Goal: Transaction & Acquisition: Purchase product/service

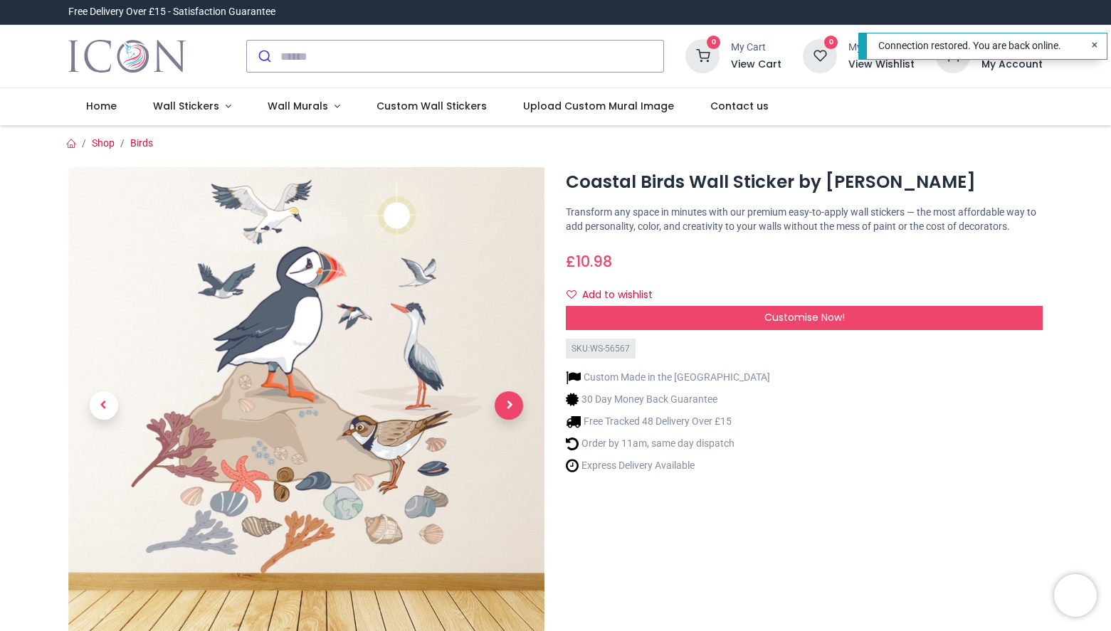
click at [511, 407] on span "Next" at bounding box center [508, 405] width 28 height 28
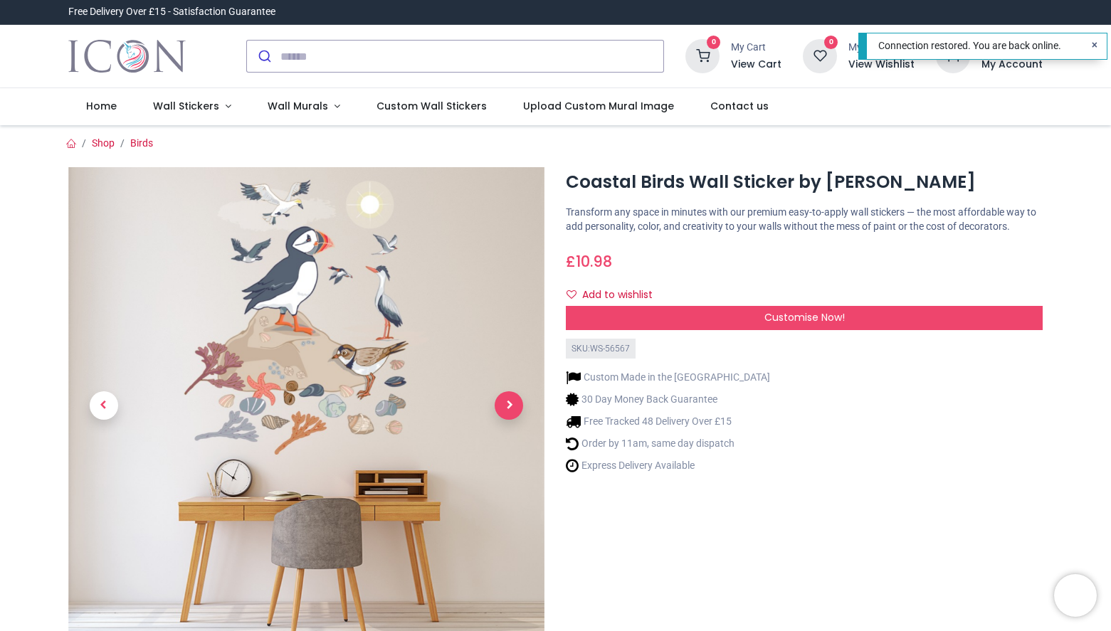
click at [511, 407] on span "Next" at bounding box center [508, 405] width 28 height 28
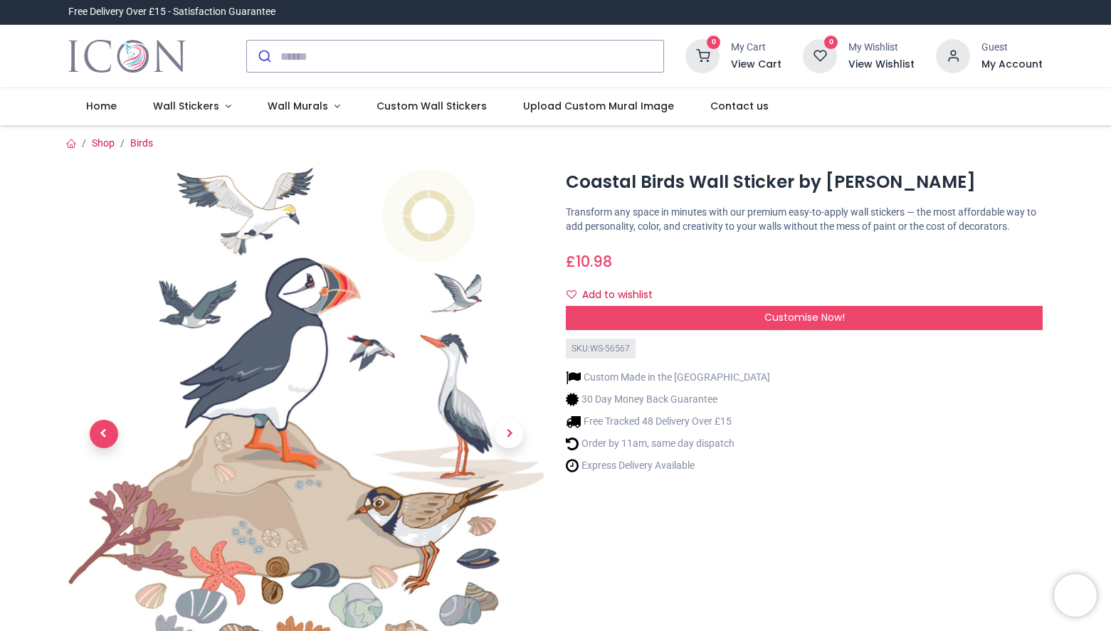
click at [110, 437] on span "Previous" at bounding box center [104, 434] width 28 height 28
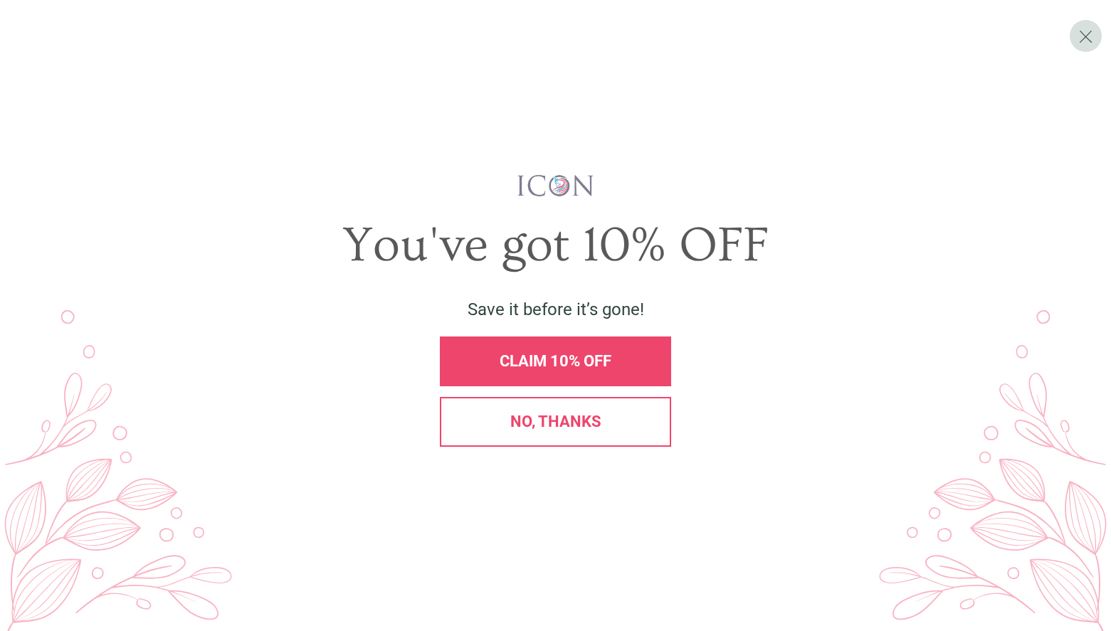
click at [479, 426] on div "No, thanks" at bounding box center [555, 422] width 207 height 16
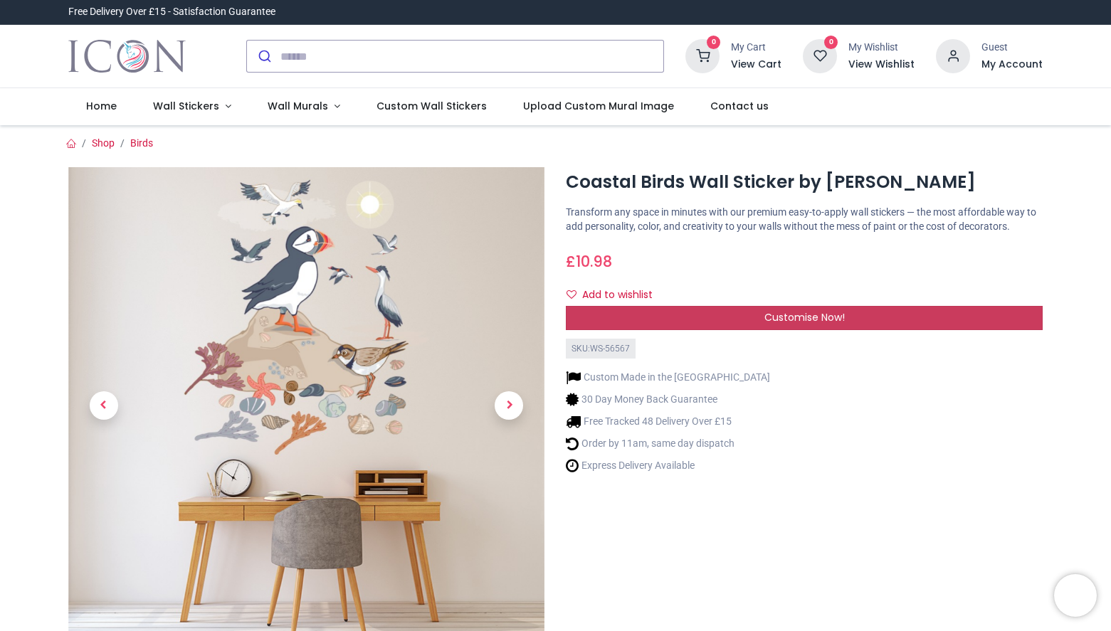
click at [664, 326] on div "Customise Now!" at bounding box center [804, 318] width 477 height 24
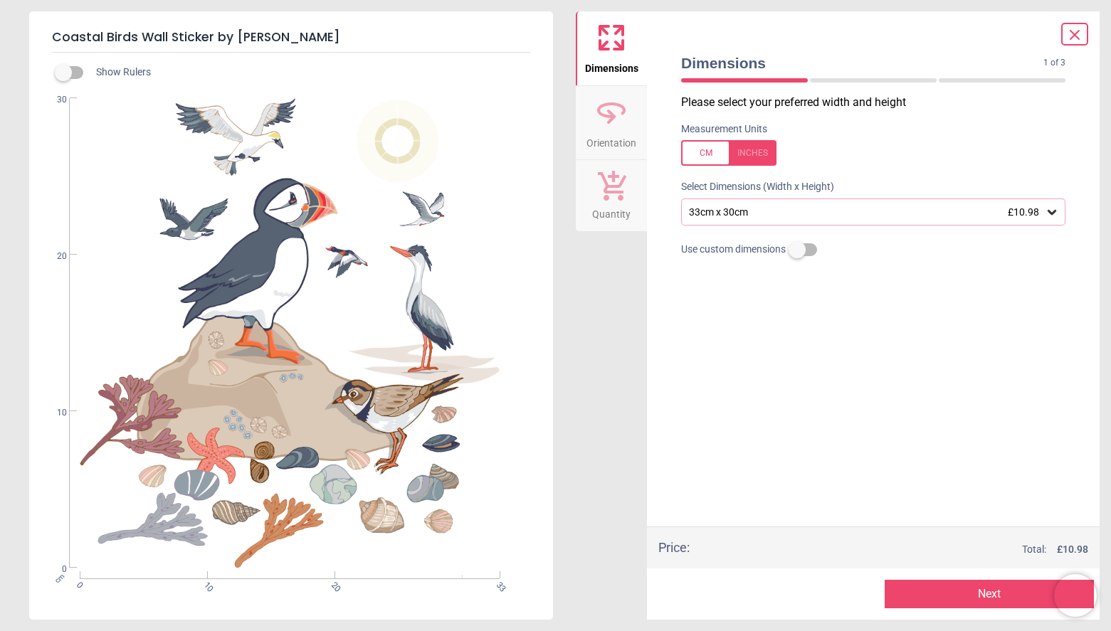
click at [621, 132] on span "Orientation" at bounding box center [611, 139] width 50 height 21
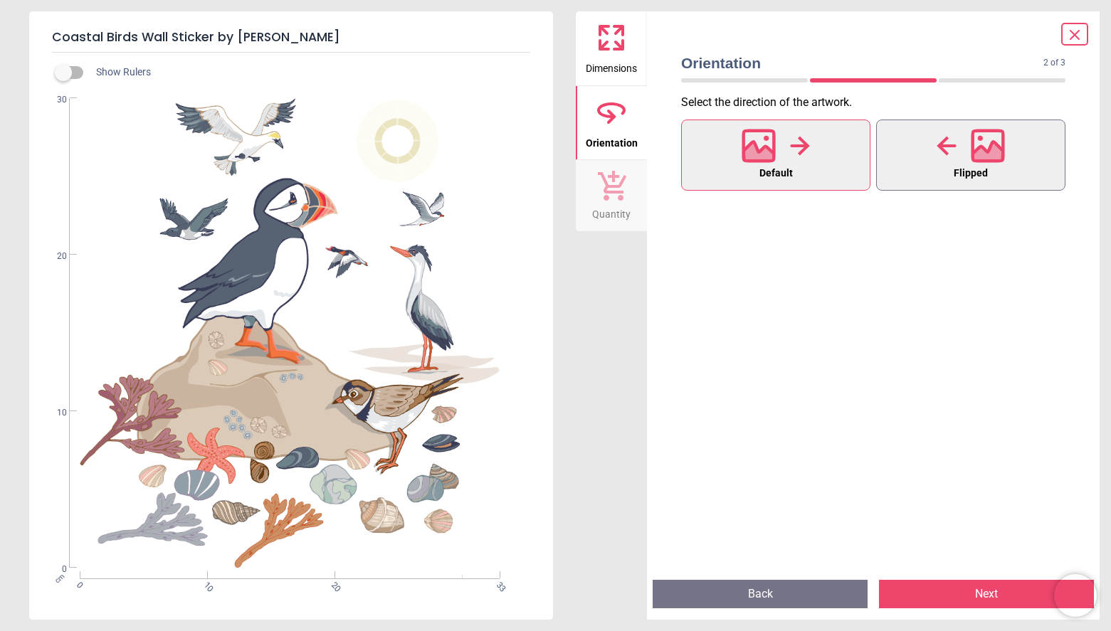
click at [899, 142] on button "Flipped" at bounding box center [970, 155] width 189 height 71
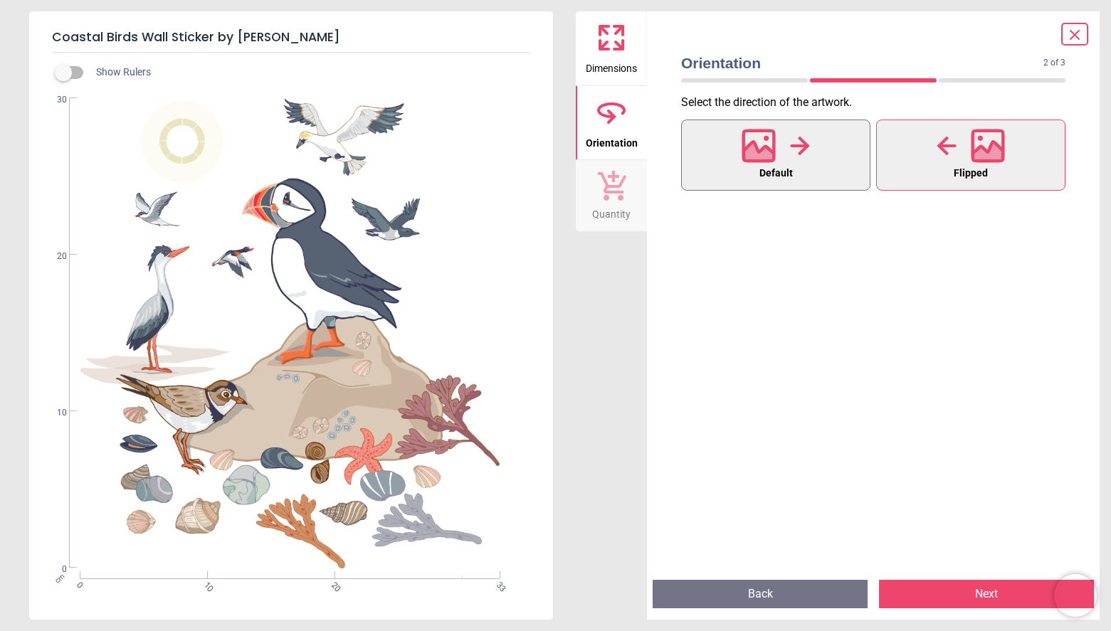
click at [741, 166] on button "Default" at bounding box center [775, 155] width 189 height 71
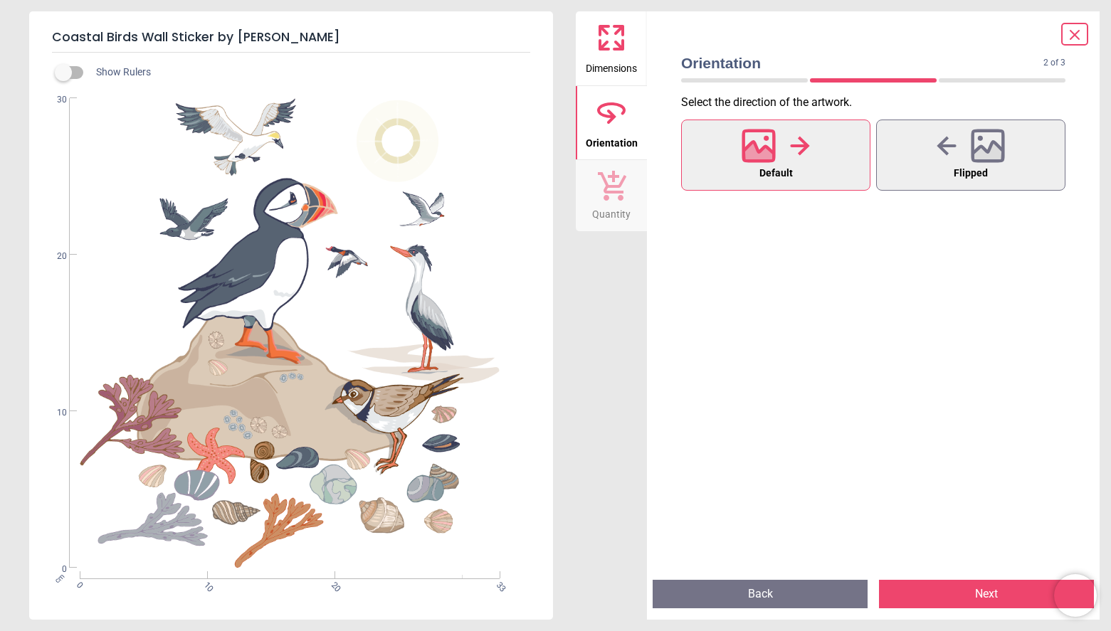
click at [602, 68] on span "Dimensions" at bounding box center [610, 65] width 51 height 21
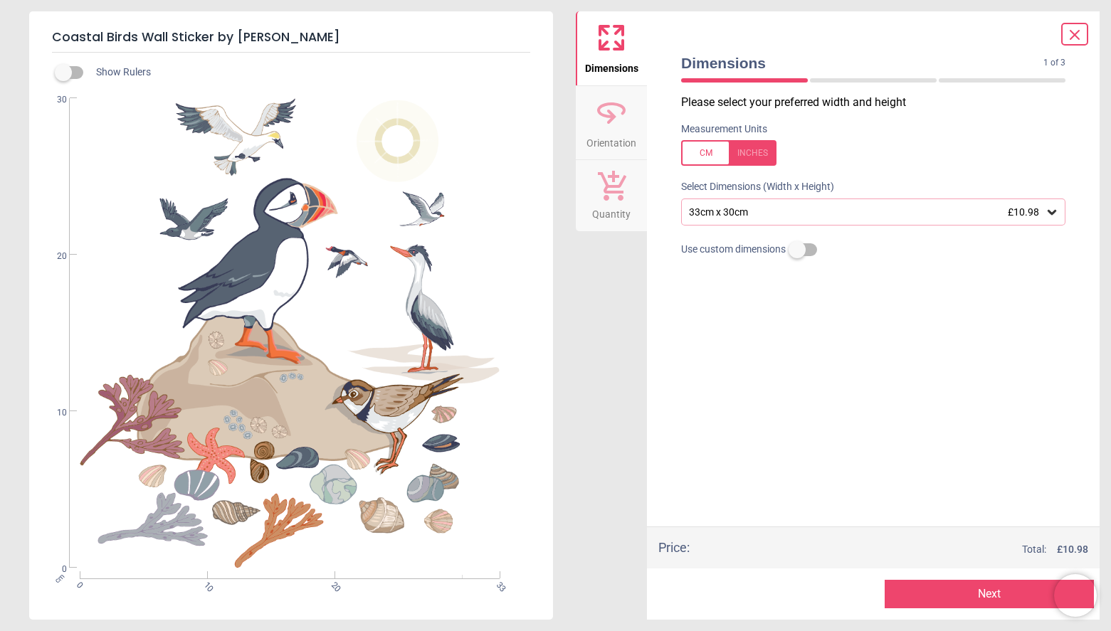
click at [750, 207] on div "33cm x 30cm £10.98" at bounding box center [865, 212] width 357 height 12
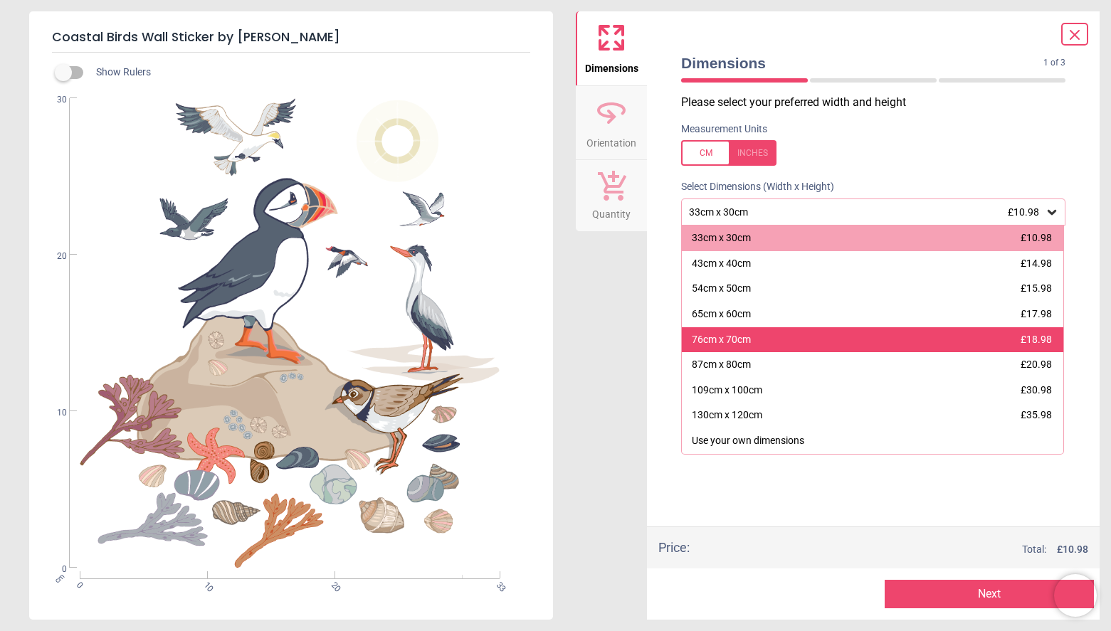
click at [739, 333] on div "76cm x 70cm" at bounding box center [721, 340] width 59 height 14
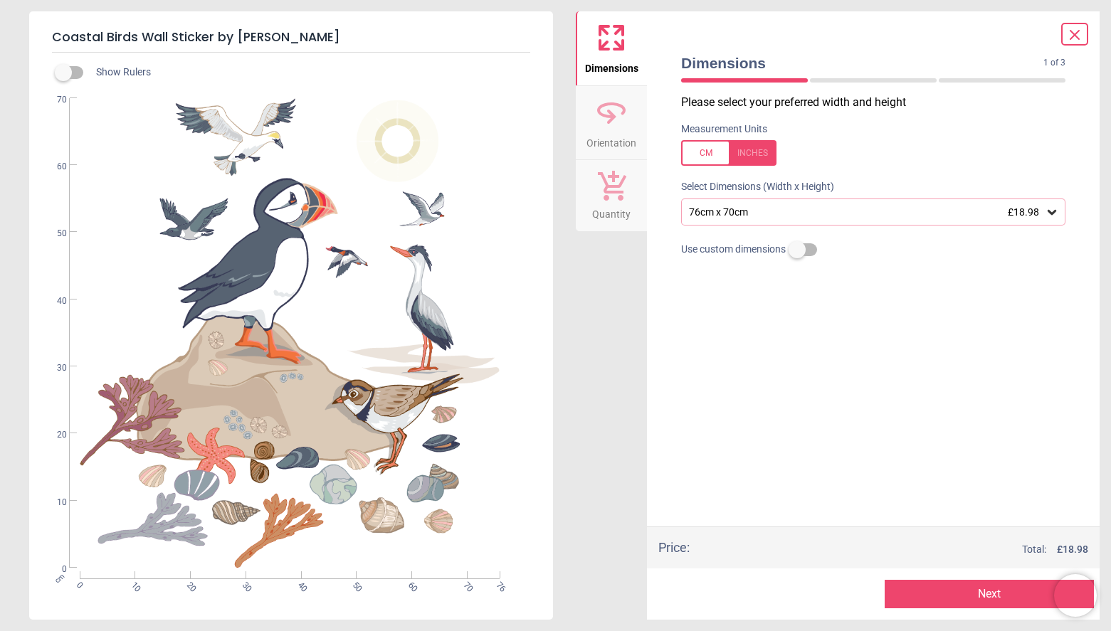
click at [718, 212] on div "76cm x 70cm £18.98" at bounding box center [865, 212] width 357 height 12
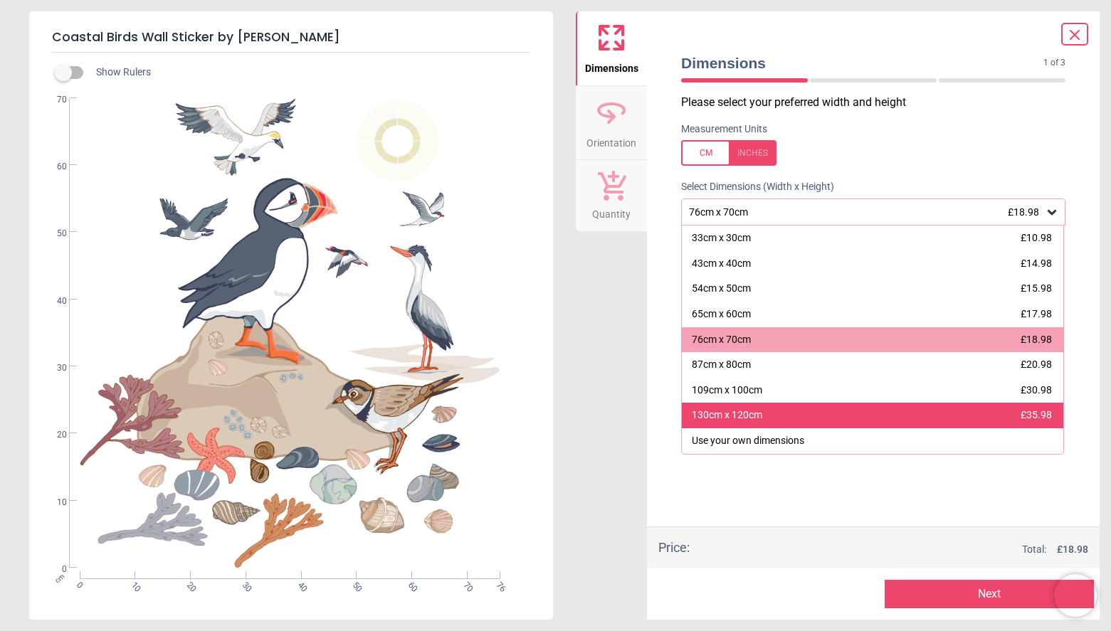
click at [744, 422] on div "130cm x 120cm £35.98" at bounding box center [872, 416] width 381 height 26
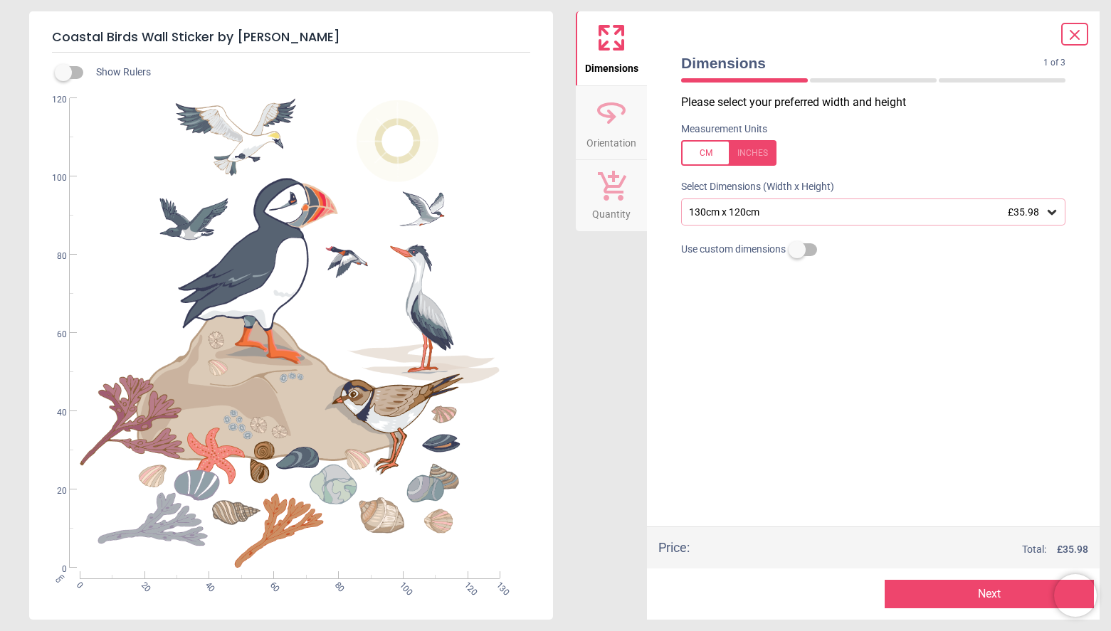
click at [743, 206] on div "130cm x 120cm £35.98" at bounding box center [865, 212] width 357 height 12
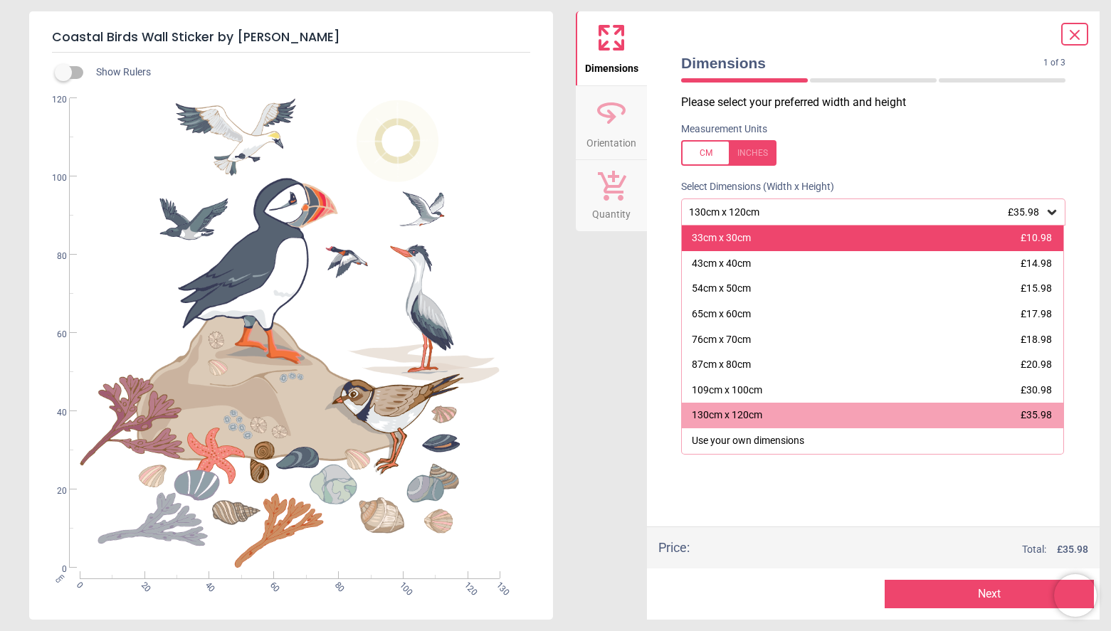
click at [743, 238] on div "33cm x 30cm" at bounding box center [721, 238] width 59 height 14
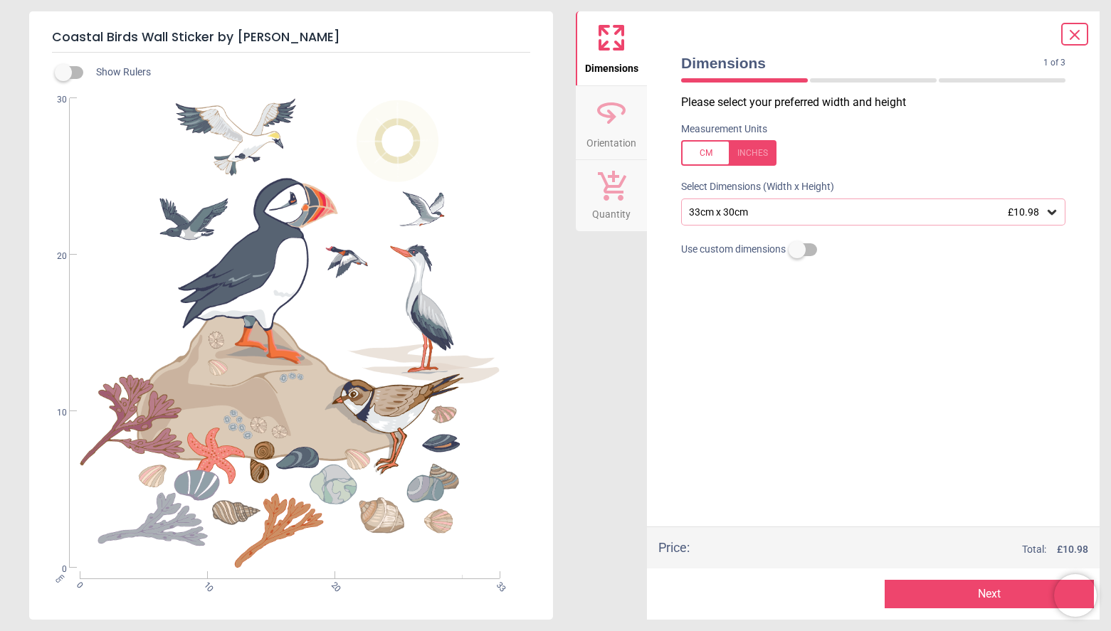
click at [1081, 35] on icon at bounding box center [1074, 34] width 17 height 17
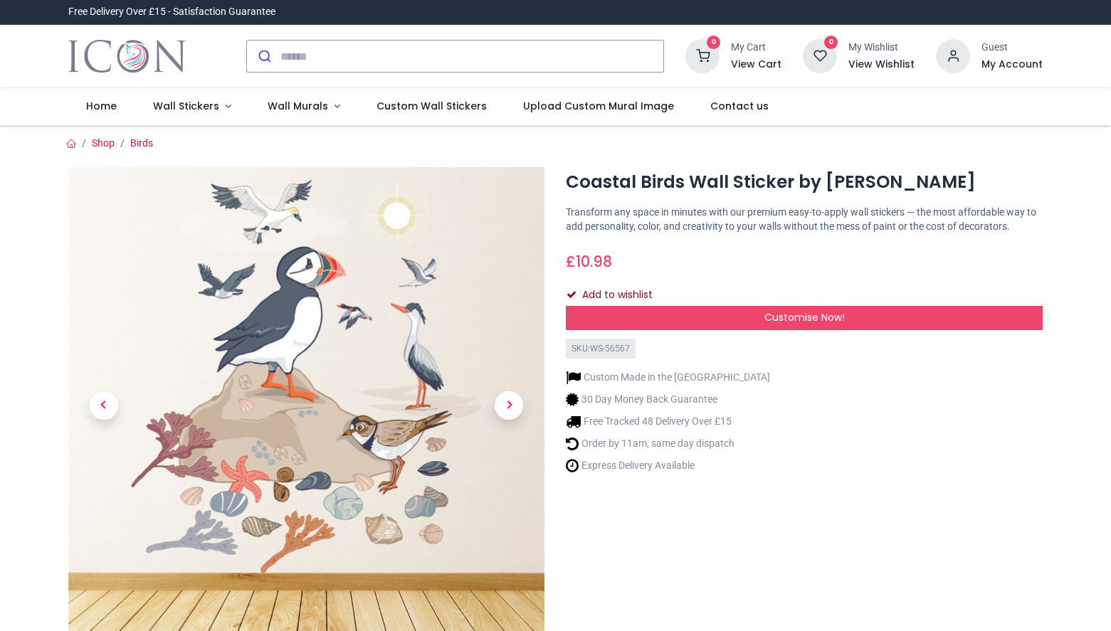
click at [618, 307] on button "Add to wishlist" at bounding box center [615, 295] width 99 height 24
click at [633, 303] on div "Add to wishlist" at bounding box center [804, 295] width 477 height 24
click at [588, 306] on div "Add to wishlist" at bounding box center [804, 295] width 477 height 24
click at [671, 345] on div "Coastal Birds Wall Sticker by Angela Spurgeon https://www.iconwallstickers.co.u…" at bounding box center [804, 443] width 498 height 553
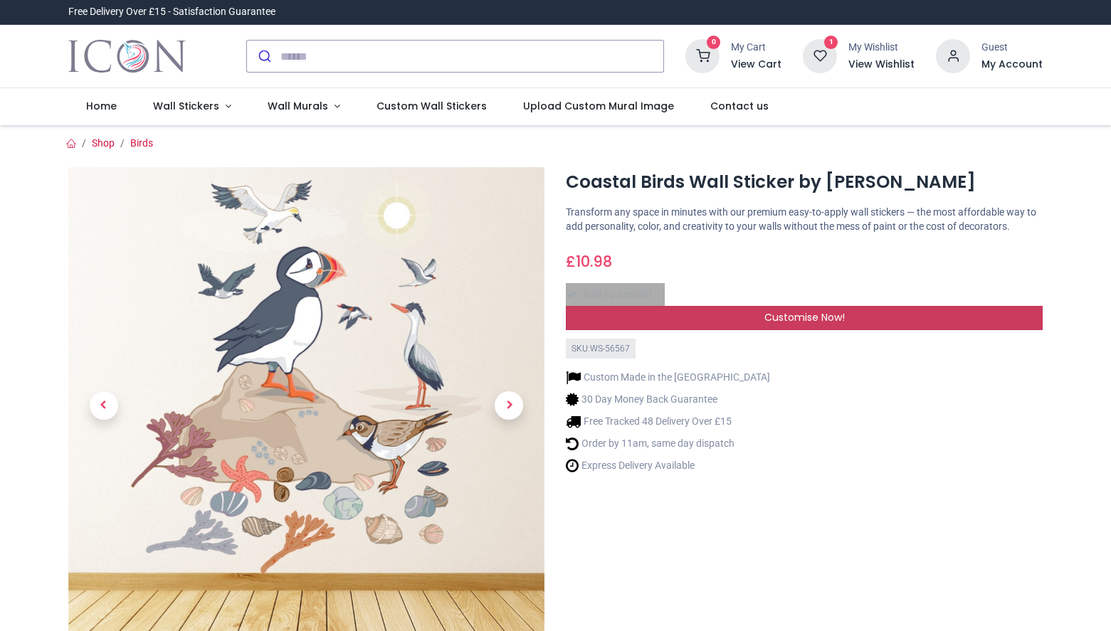
click at [679, 327] on div "Customise Now!" at bounding box center [804, 318] width 477 height 24
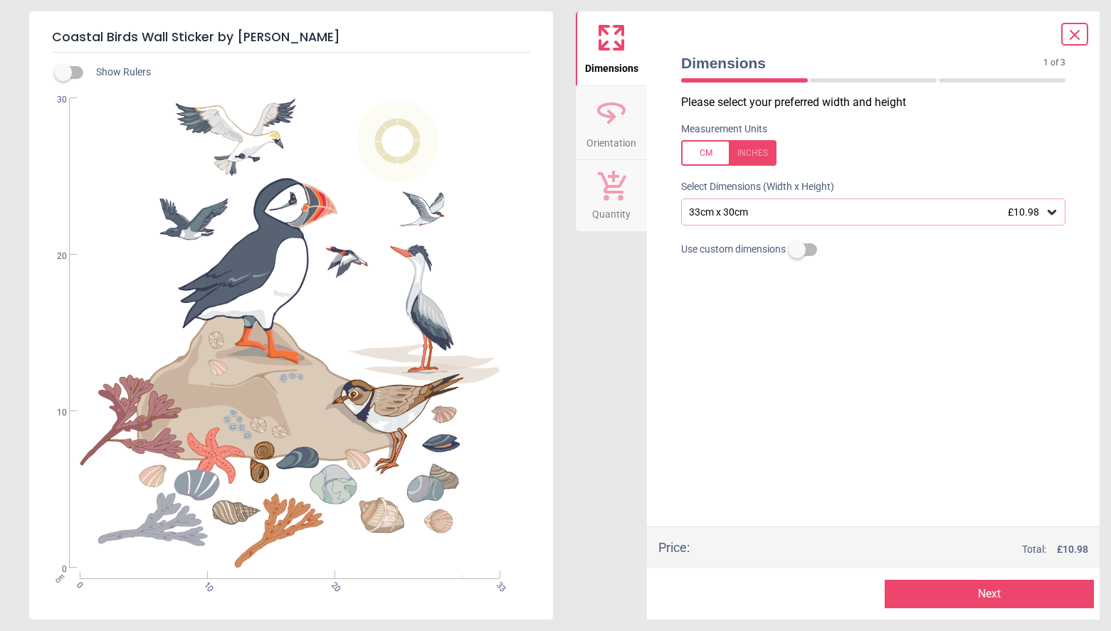
click at [745, 211] on div "33cm x 30cm £10.98" at bounding box center [865, 212] width 357 height 12
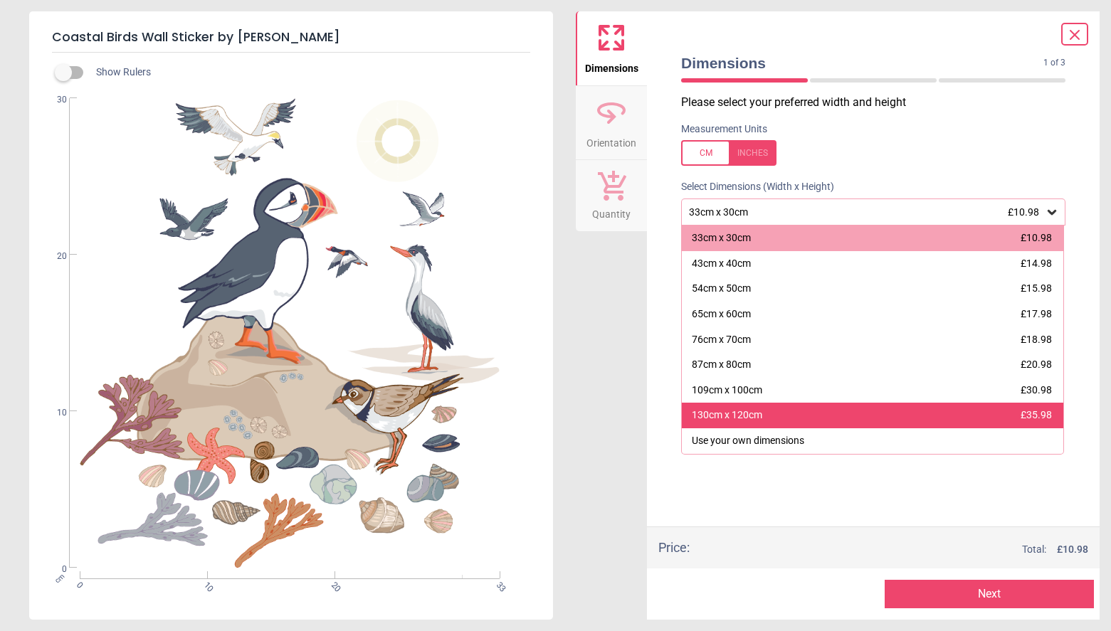
click at [724, 423] on div "130cm x 120cm £35.98" at bounding box center [872, 416] width 381 height 26
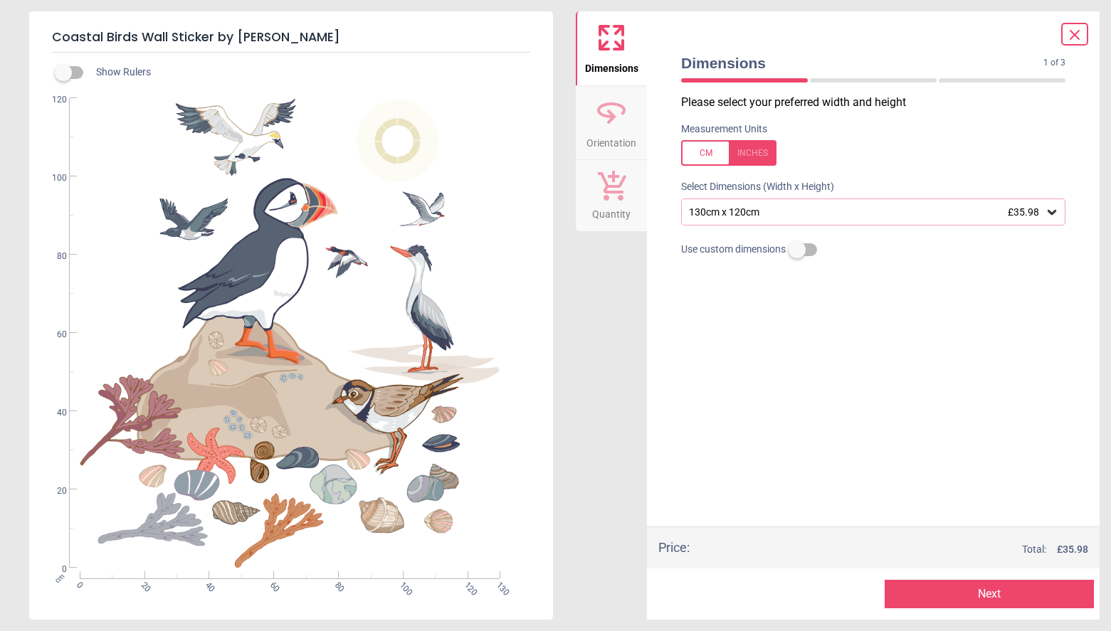
click at [805, 212] on div "130cm x 120cm £35.98" at bounding box center [865, 212] width 357 height 12
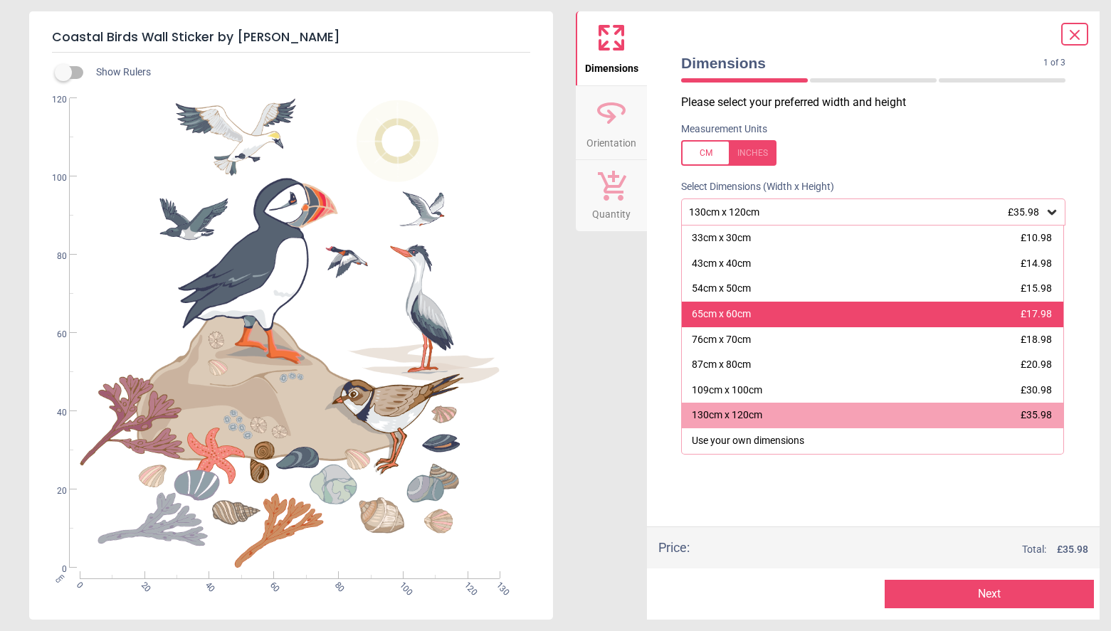
click at [783, 307] on div "65cm x 60cm £17.98" at bounding box center [872, 315] width 381 height 26
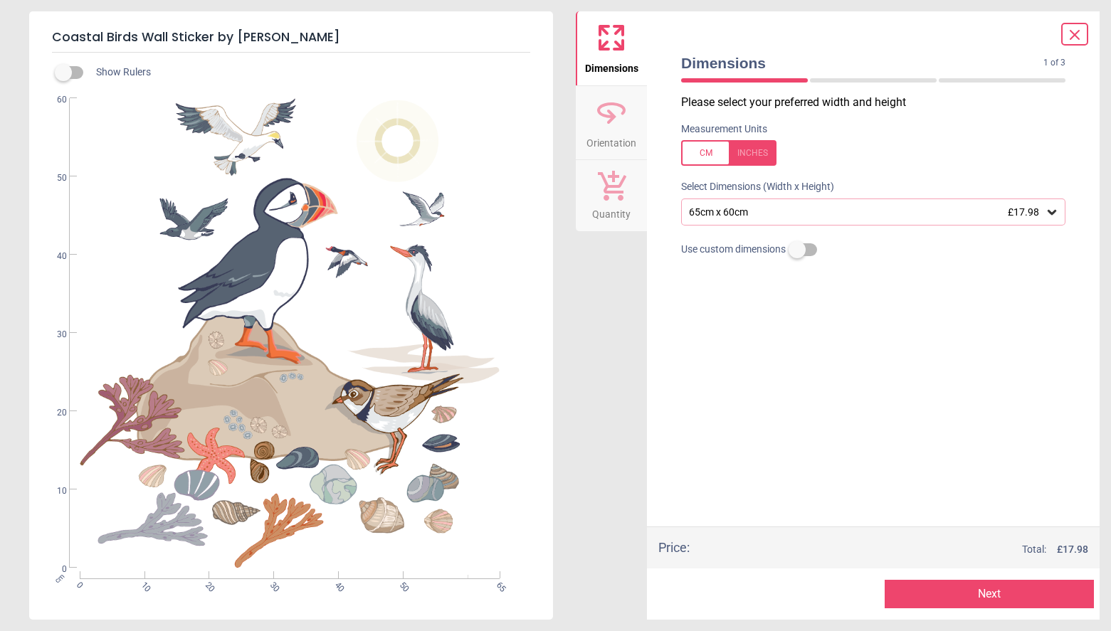
click at [819, 207] on div "65cm x 60cm £17.98" at bounding box center [865, 212] width 357 height 12
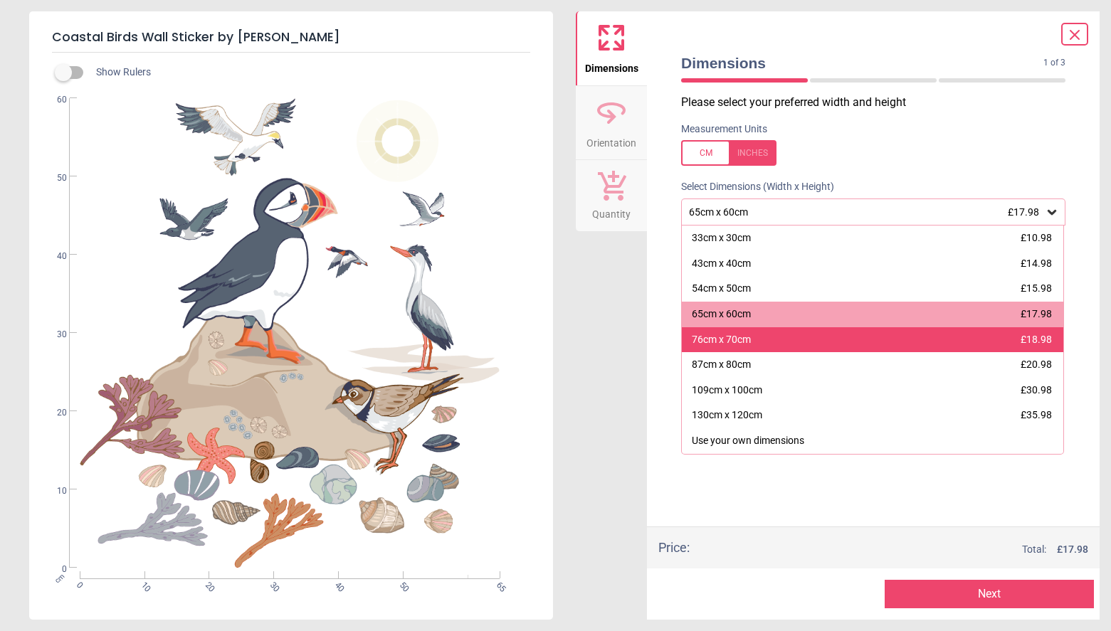
click at [780, 332] on div "76cm x 70cm £18.98" at bounding box center [872, 340] width 381 height 26
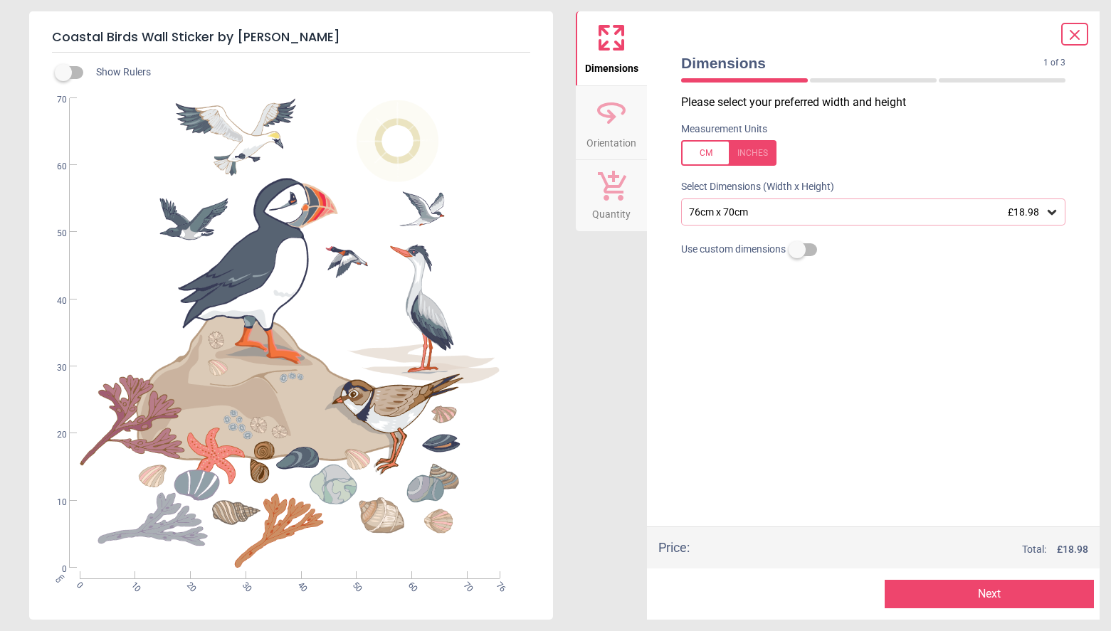
click at [819, 206] on div "76cm x 70cm £18.98" at bounding box center [865, 212] width 357 height 12
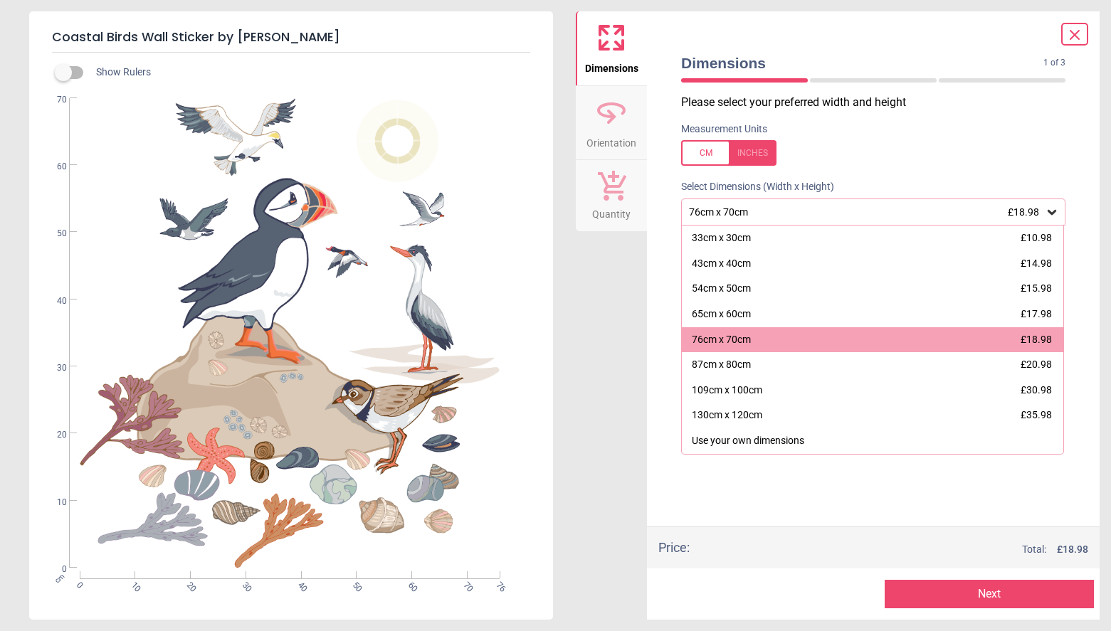
click at [1074, 45] on div at bounding box center [1074, 34] width 27 height 23
click at [1078, 29] on icon at bounding box center [1074, 34] width 17 height 17
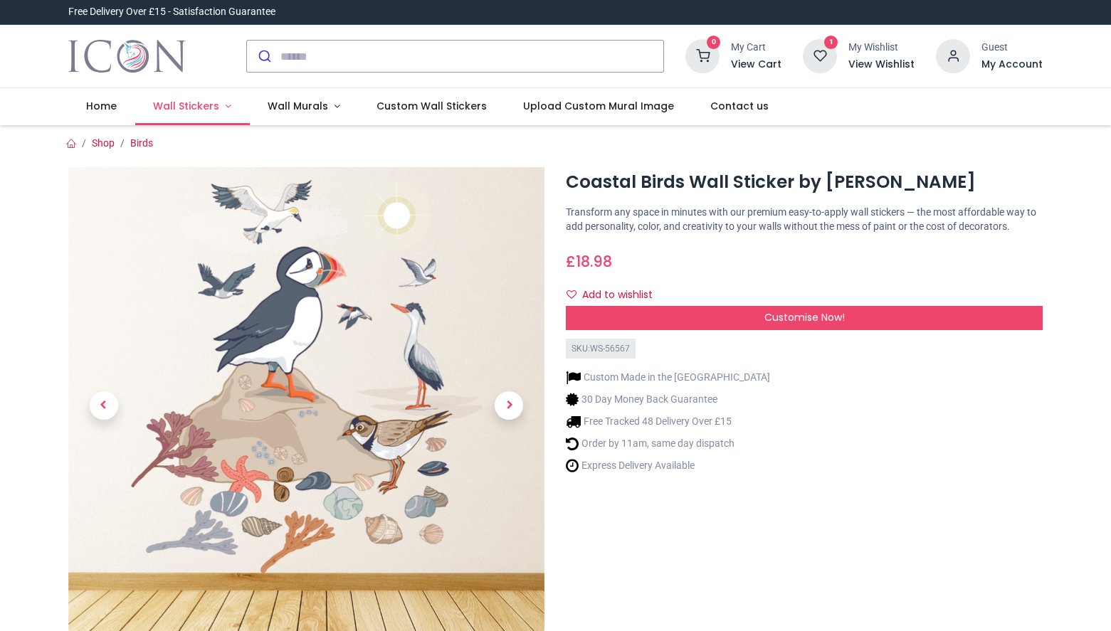
click at [227, 110] on link "Wall Stickers" at bounding box center [192, 106] width 115 height 37
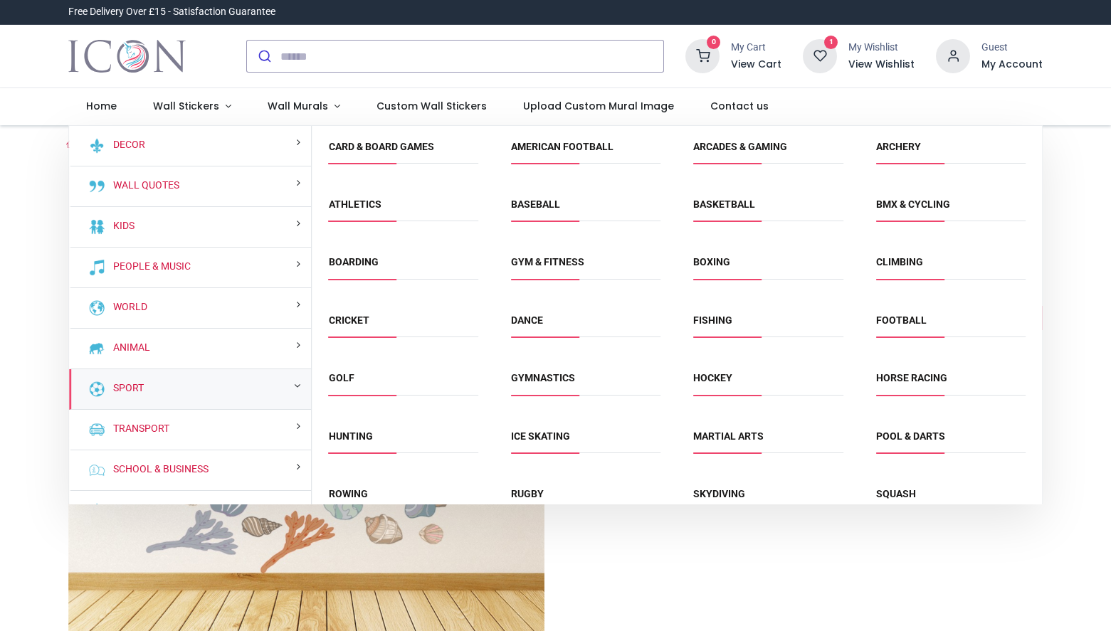
click at [608, 571] on div "Coastal Birds Wall Sticker by Angela Spurgeon https://www.iconwallstickers.co.u…" at bounding box center [804, 443] width 498 height 553
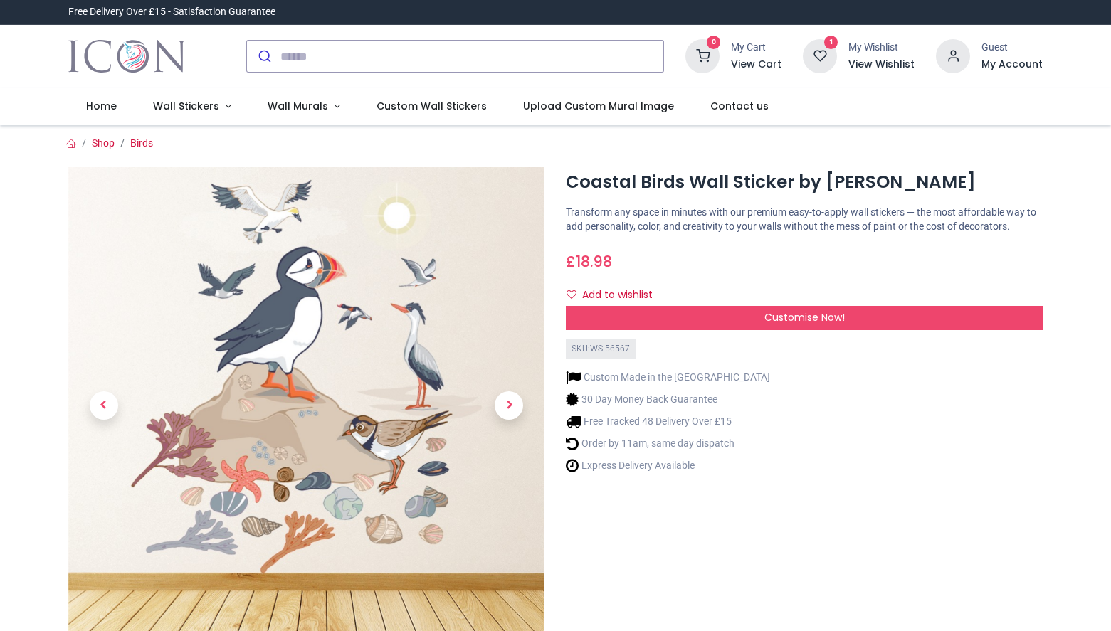
click at [152, 150] on div "Coastal Birds Wall Sticker by Angela Spurgeon £" at bounding box center [556, 435] width 996 height 571
click at [151, 150] on div "Coastal Birds Wall Sticker by Angela Spurgeon £" at bounding box center [556, 435] width 996 height 571
click at [147, 144] on link "Birds" at bounding box center [141, 142] width 23 height 11
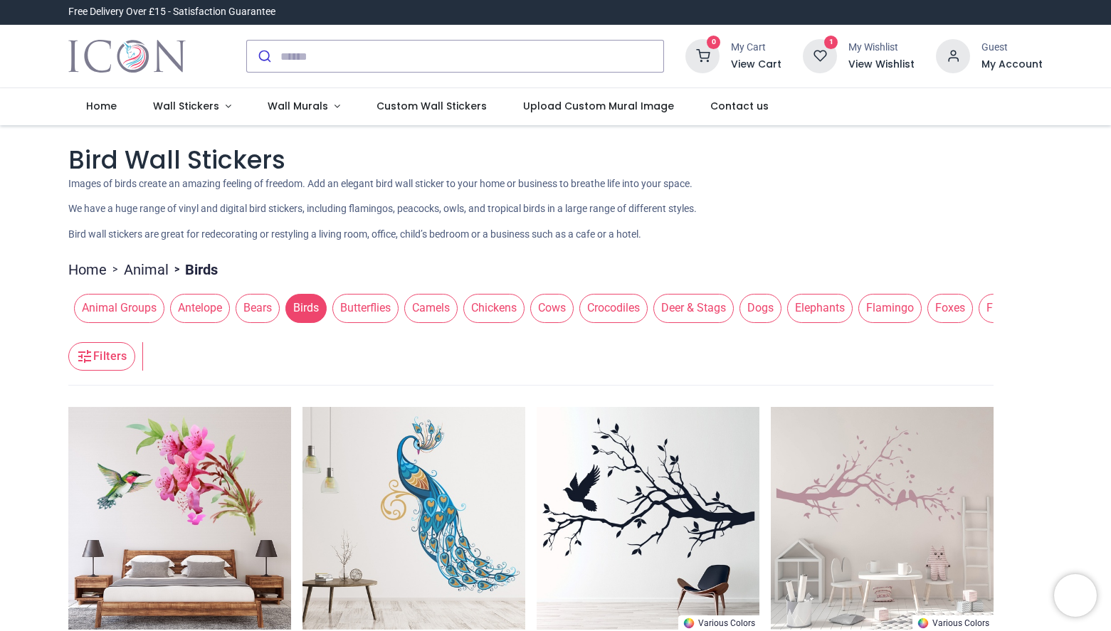
drag, startPoint x: 334, startPoint y: 334, endPoint x: 356, endPoint y: 335, distance: 22.8
click at [356, 335] on header "Filters Filters" at bounding box center [530, 357] width 925 height 57
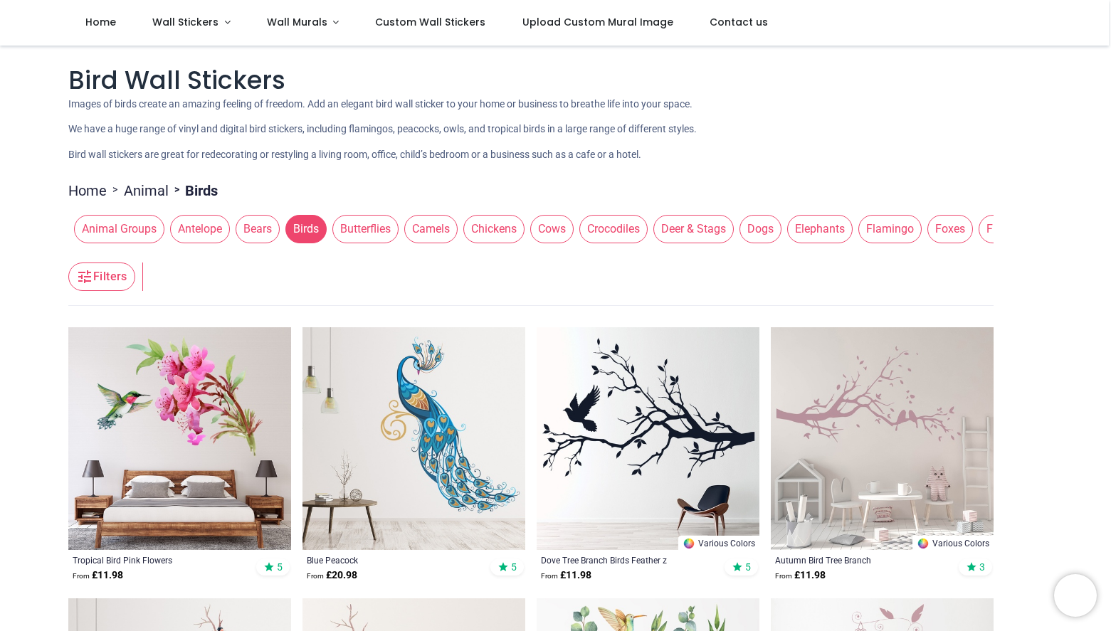
scroll to position [1, 0]
click at [494, 227] on span "Chickens" at bounding box center [493, 228] width 61 height 28
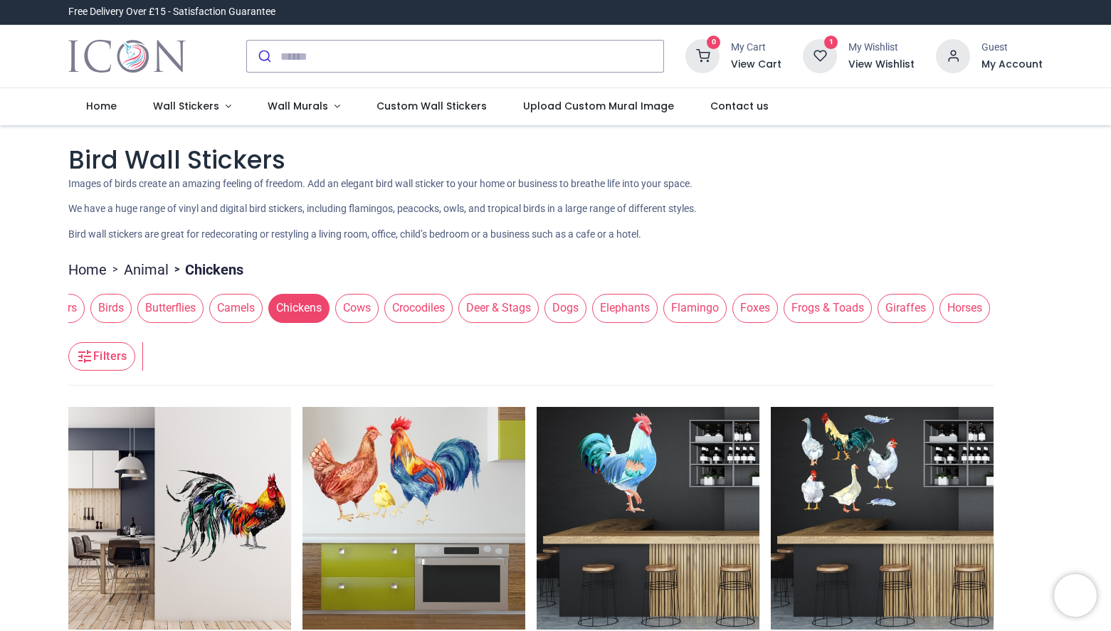
scroll to position [0, 202]
click at [621, 301] on span "Elephants" at bounding box center [617, 308] width 65 height 28
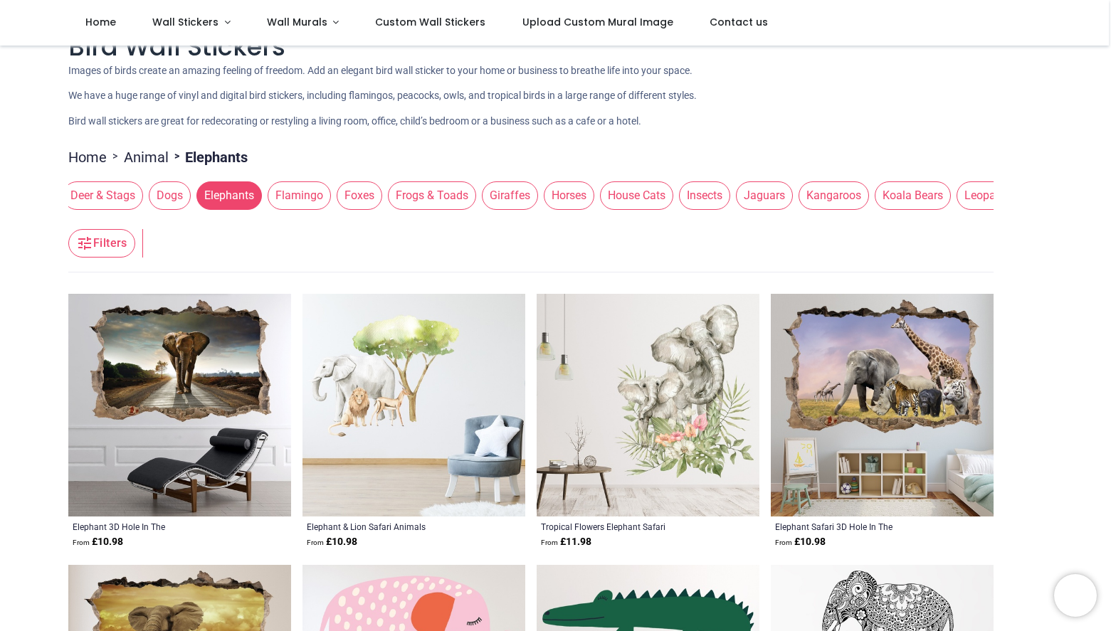
scroll to position [0, 605]
click at [769, 186] on span "Jaguars" at bounding box center [749, 195] width 57 height 28
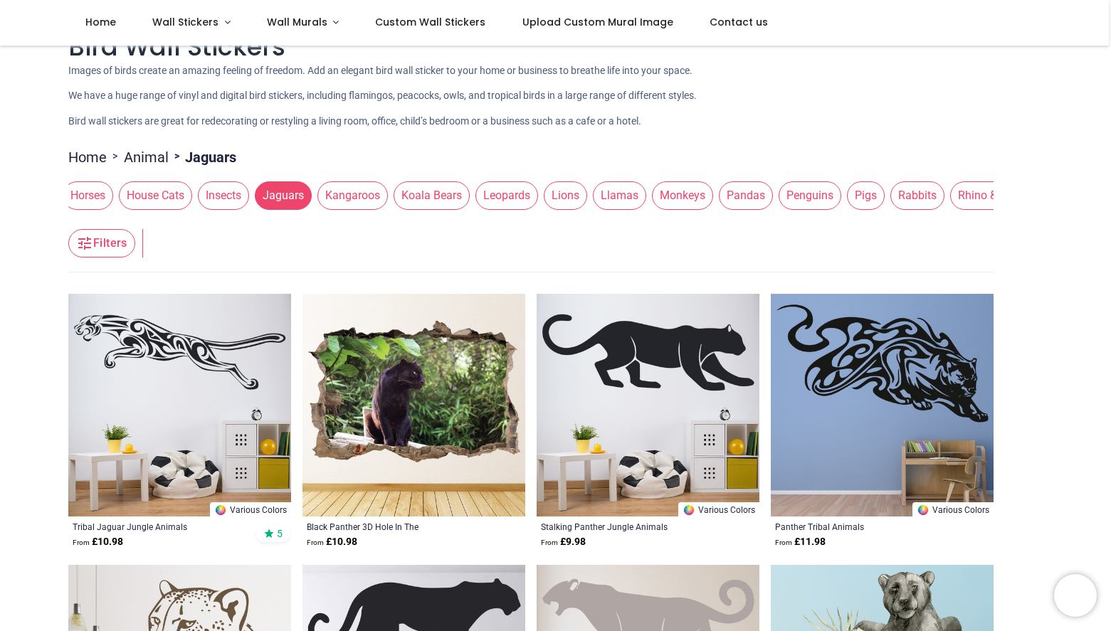
scroll to position [0, 1074]
click at [823, 190] on span "Penguins" at bounding box center [806, 195] width 63 height 28
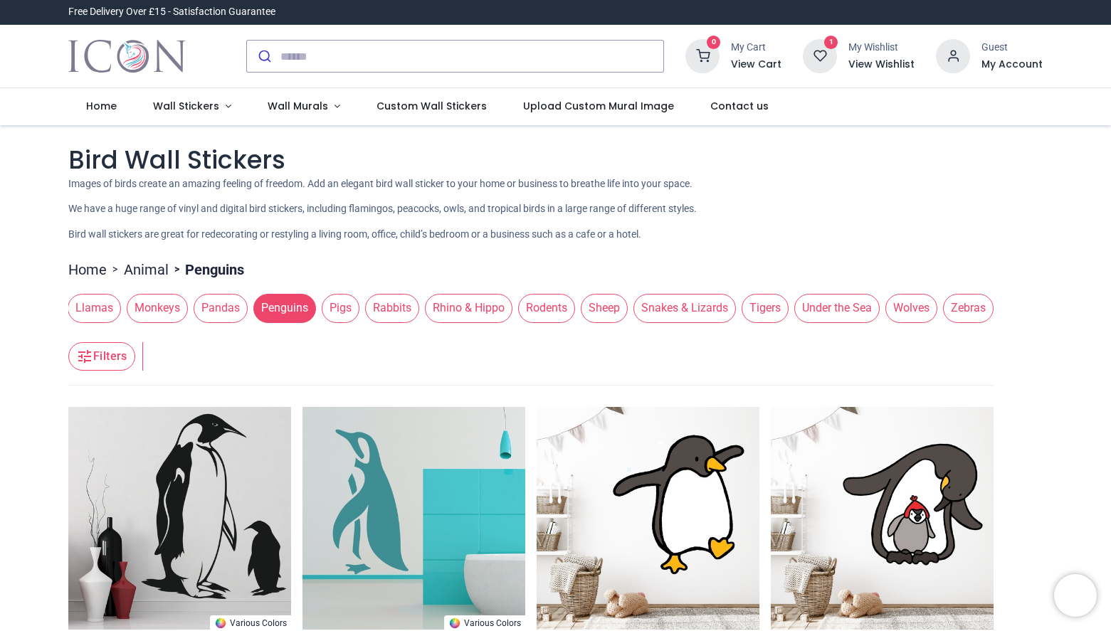
scroll to position [0, 1633]
click at [743, 312] on span "Tigers" at bounding box center [764, 308] width 47 height 28
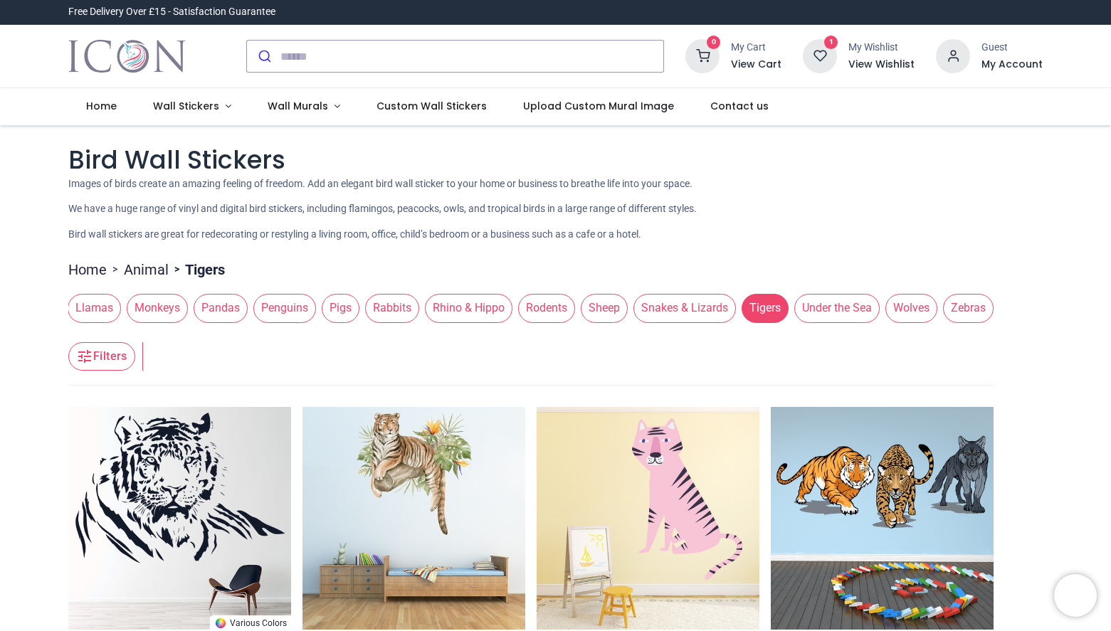
click at [743, 312] on span "Tigers" at bounding box center [764, 308] width 47 height 28
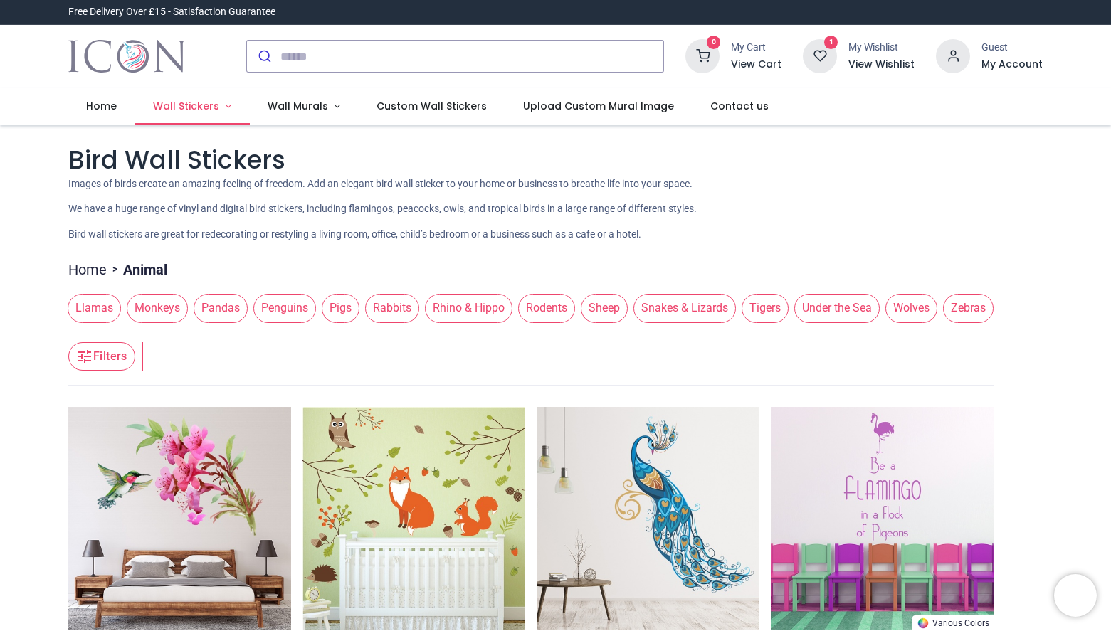
click at [221, 115] on link "Wall Stickers" at bounding box center [192, 106] width 115 height 37
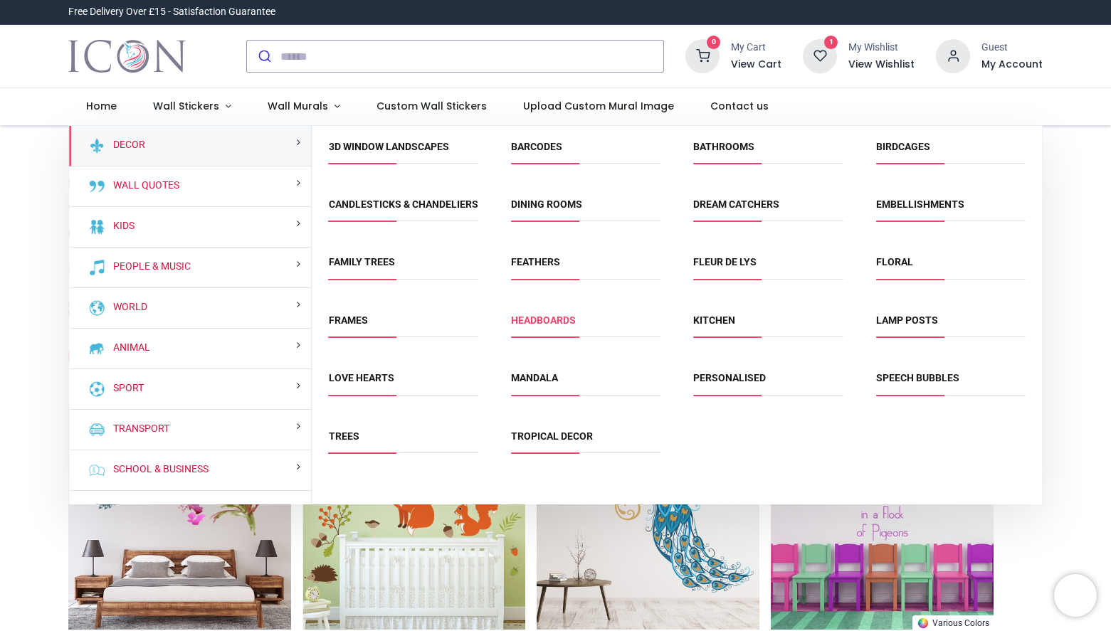
click at [545, 326] on link "Headboards" at bounding box center [543, 319] width 65 height 11
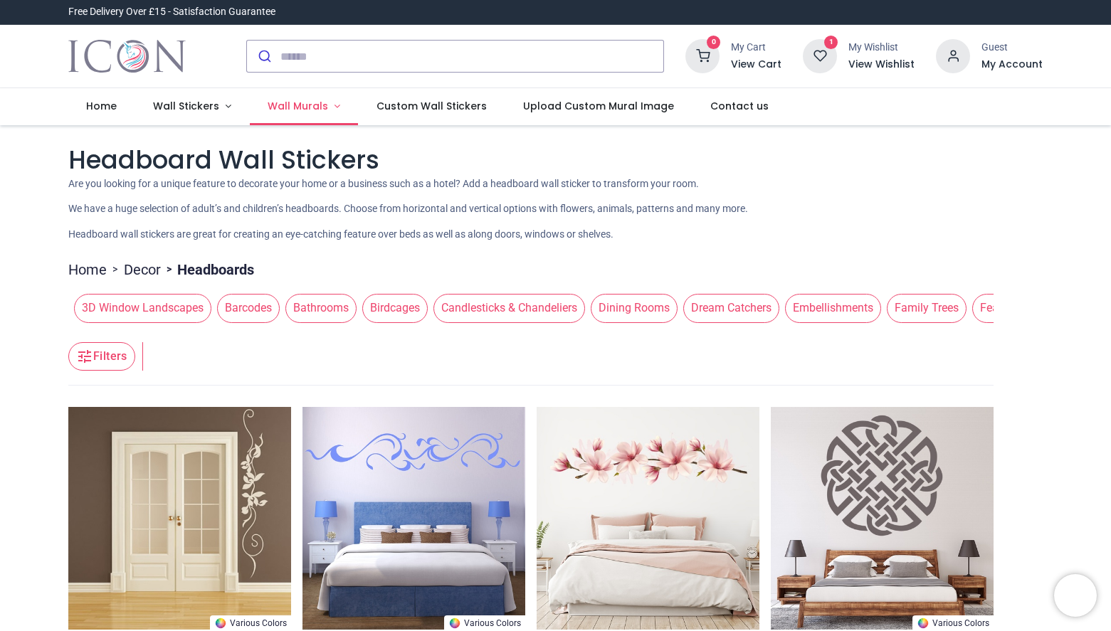
click at [310, 108] on span "Wall Murals" at bounding box center [297, 106] width 60 height 14
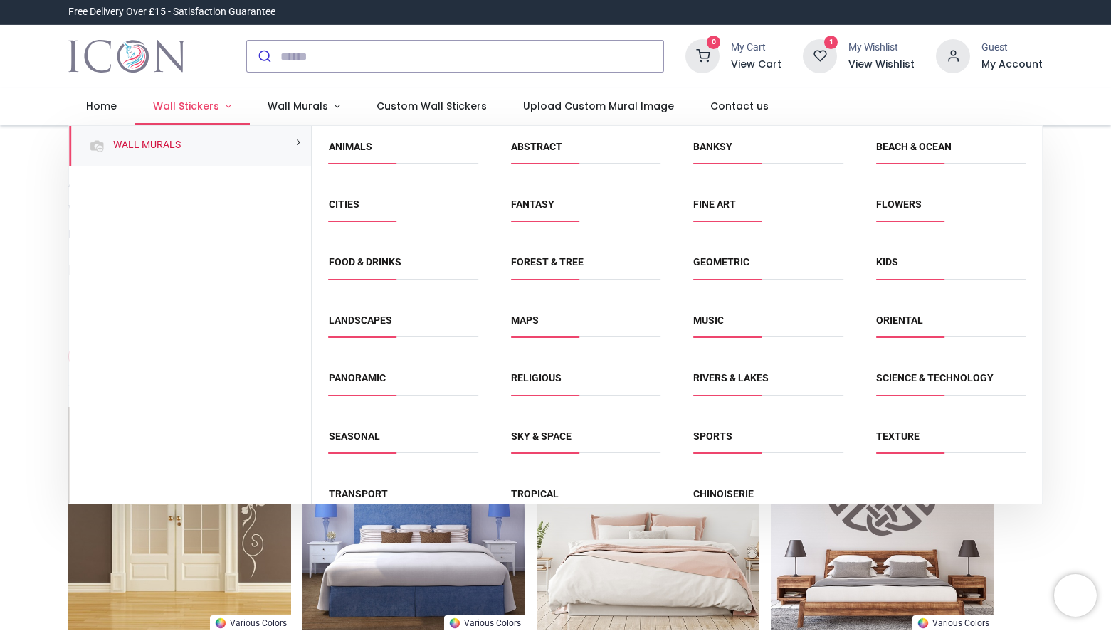
click at [237, 109] on link "Wall Stickers" at bounding box center [192, 106] width 115 height 37
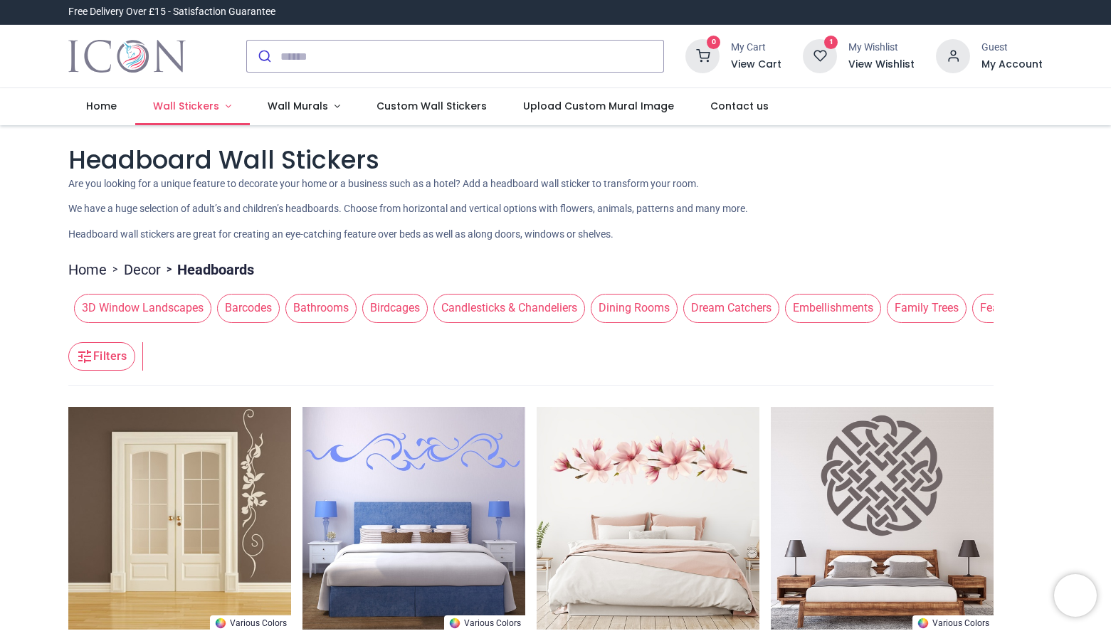
click at [216, 115] on link "Wall Stickers" at bounding box center [192, 106] width 115 height 37
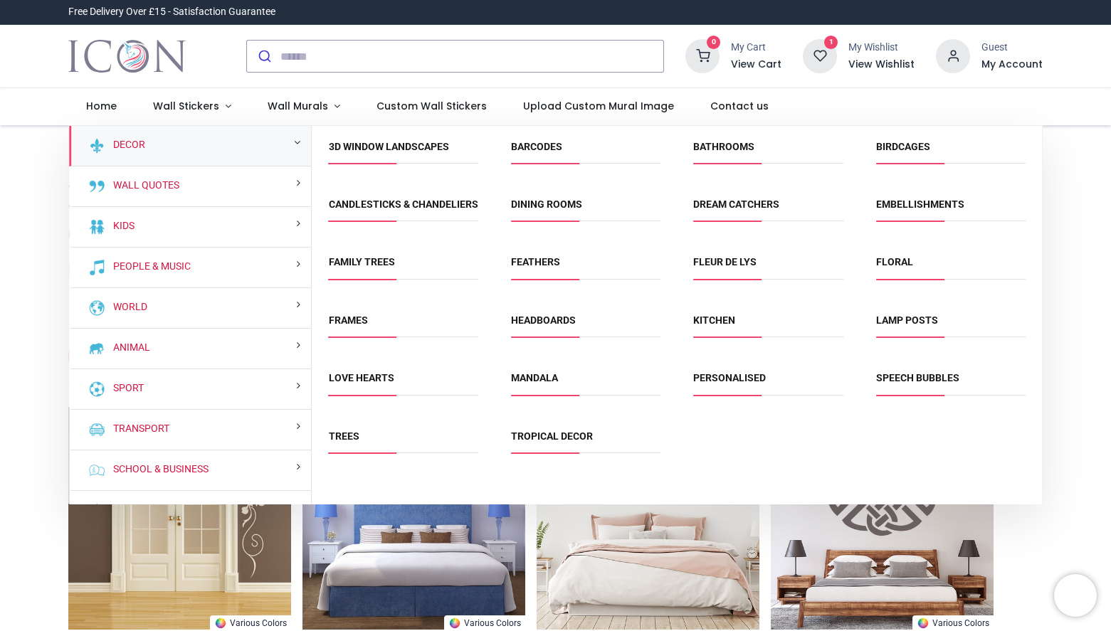
click at [325, 452] on li "Trees" at bounding box center [403, 443] width 161 height 32
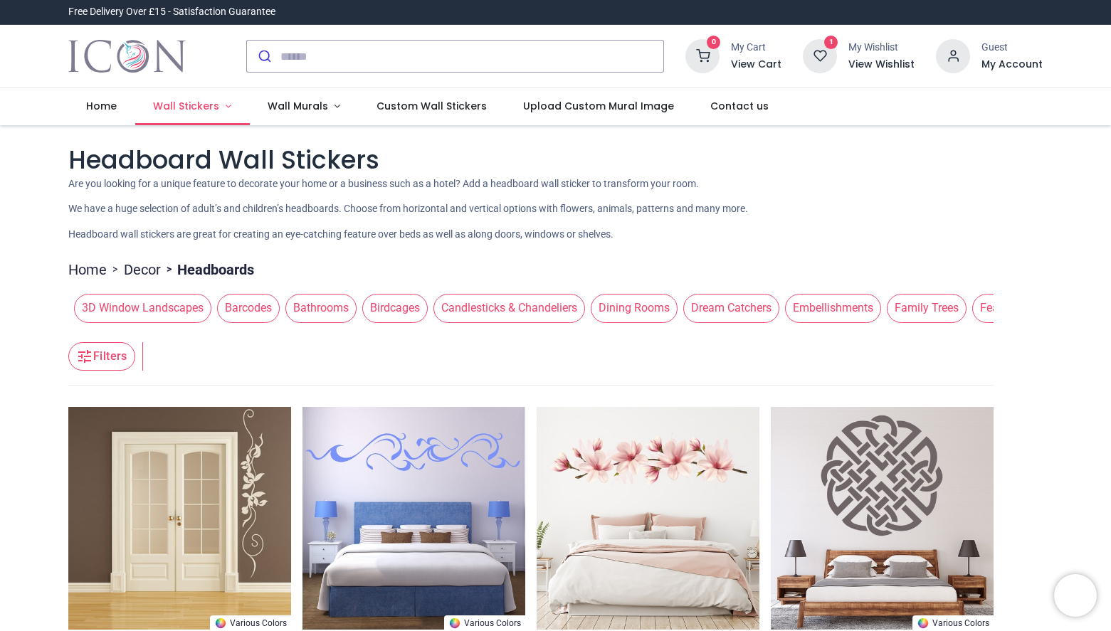
click at [219, 110] on link "Wall Stickers" at bounding box center [192, 106] width 115 height 37
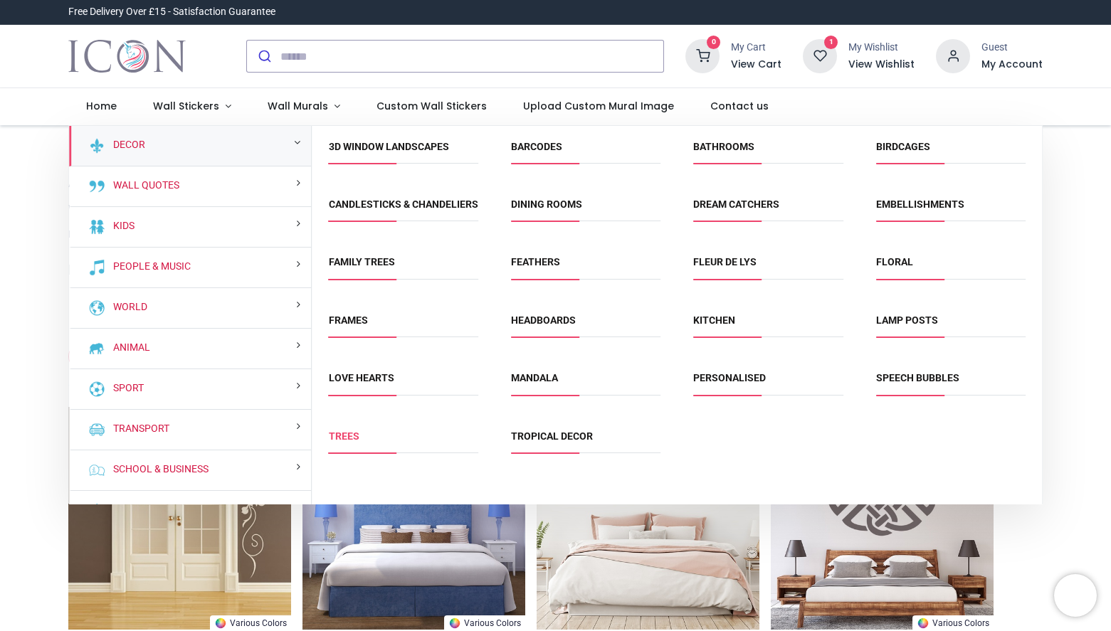
click at [350, 442] on link "Trees" at bounding box center [344, 435] width 31 height 11
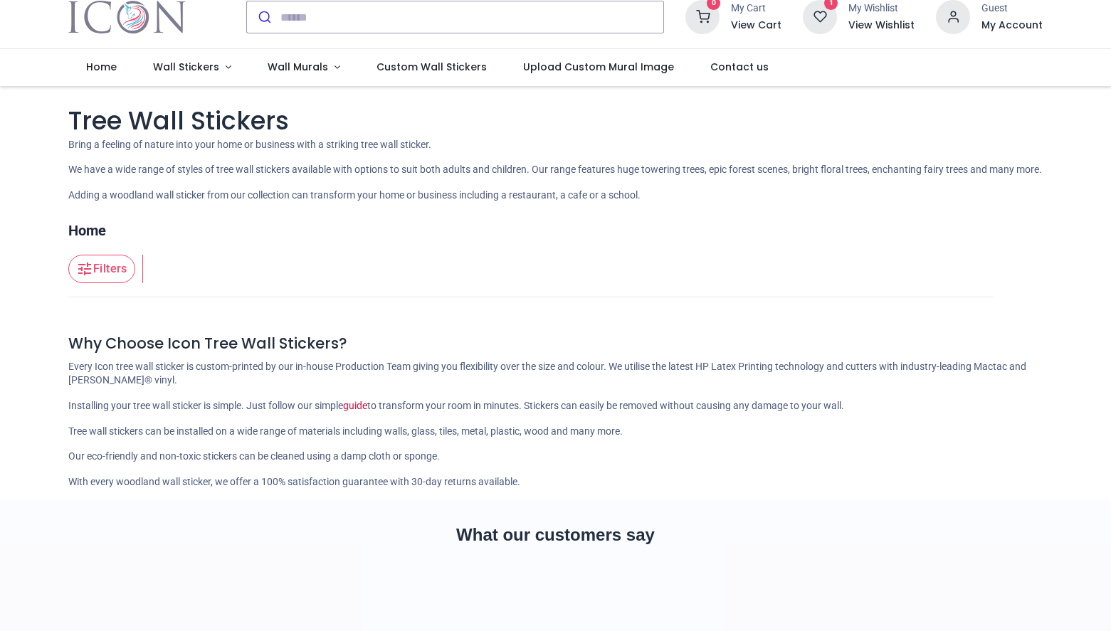
scroll to position [117, 0]
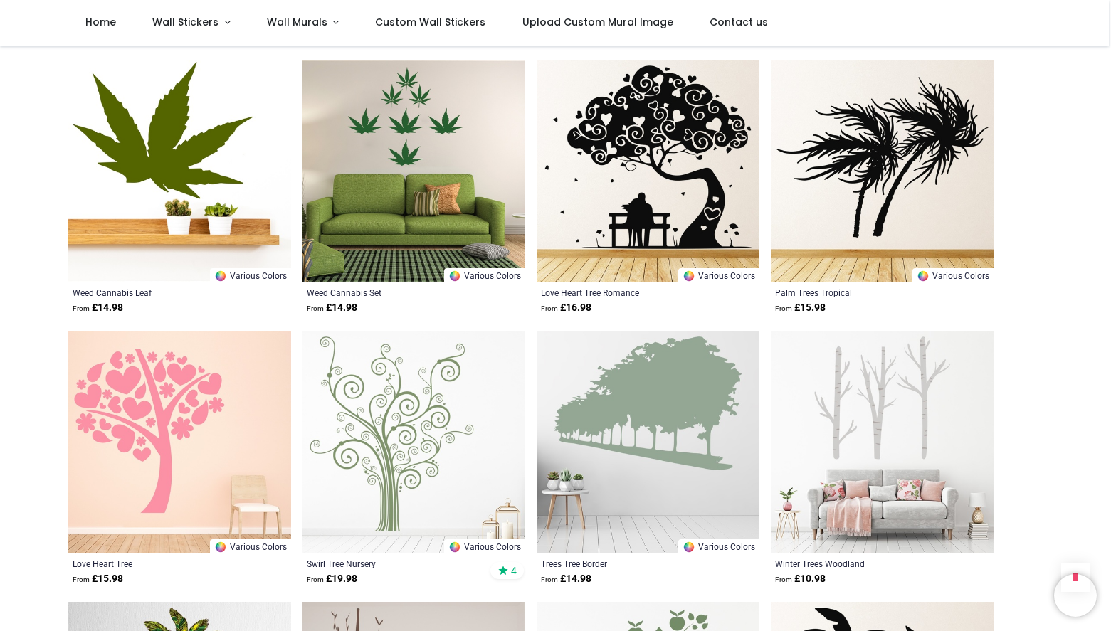
scroll to position [9197, 0]
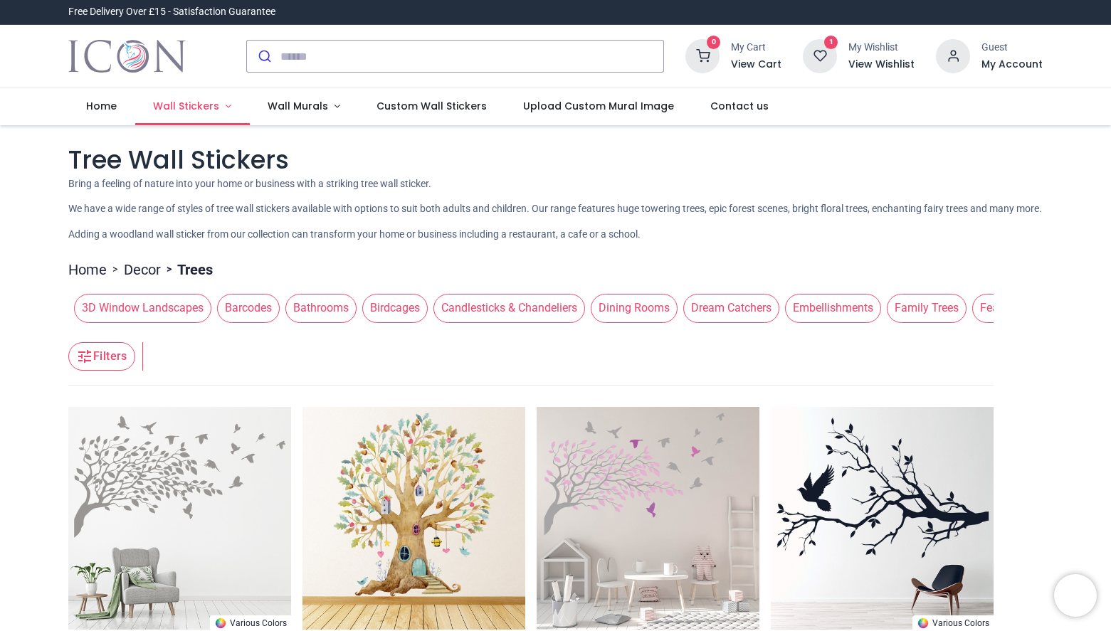
click at [218, 105] on link "Wall Stickers" at bounding box center [192, 106] width 115 height 37
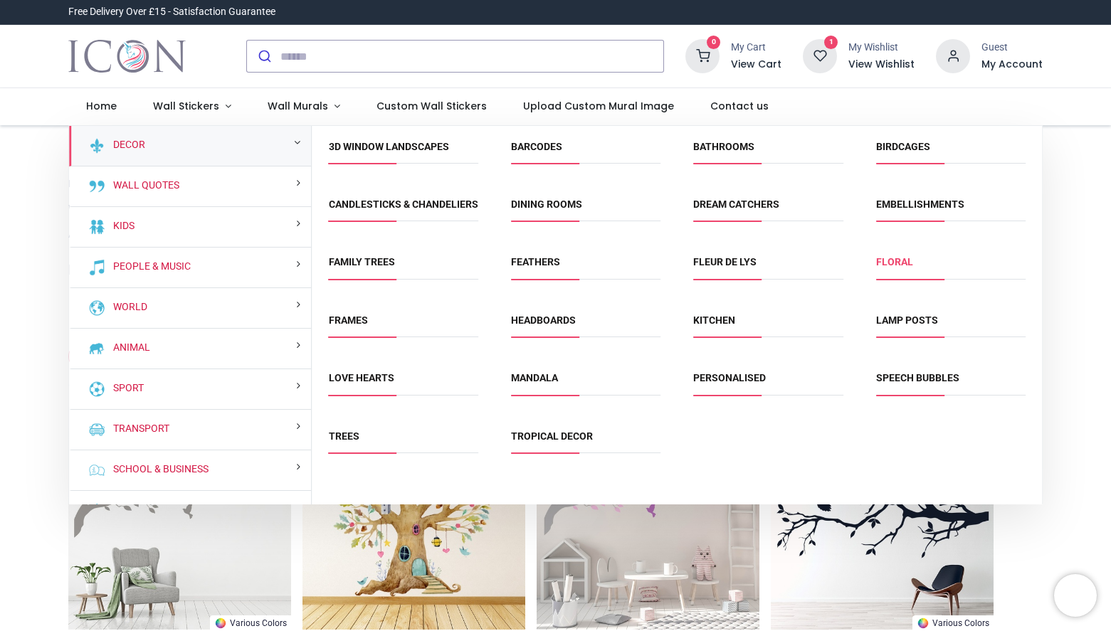
click at [897, 267] on link "Floral" at bounding box center [894, 261] width 37 height 11
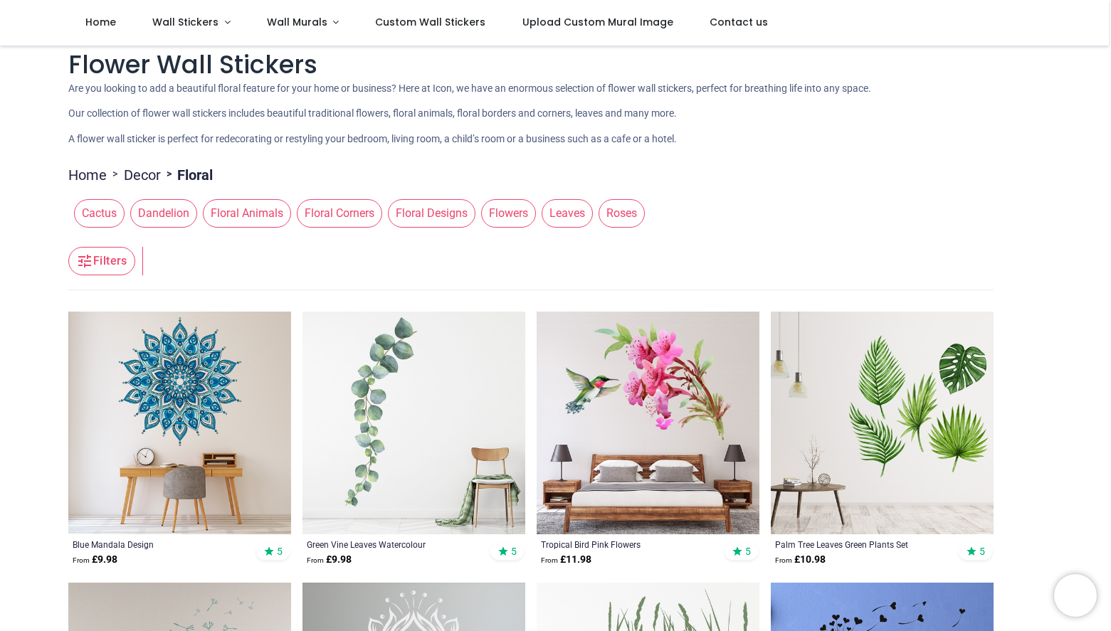
scroll to position [23, 0]
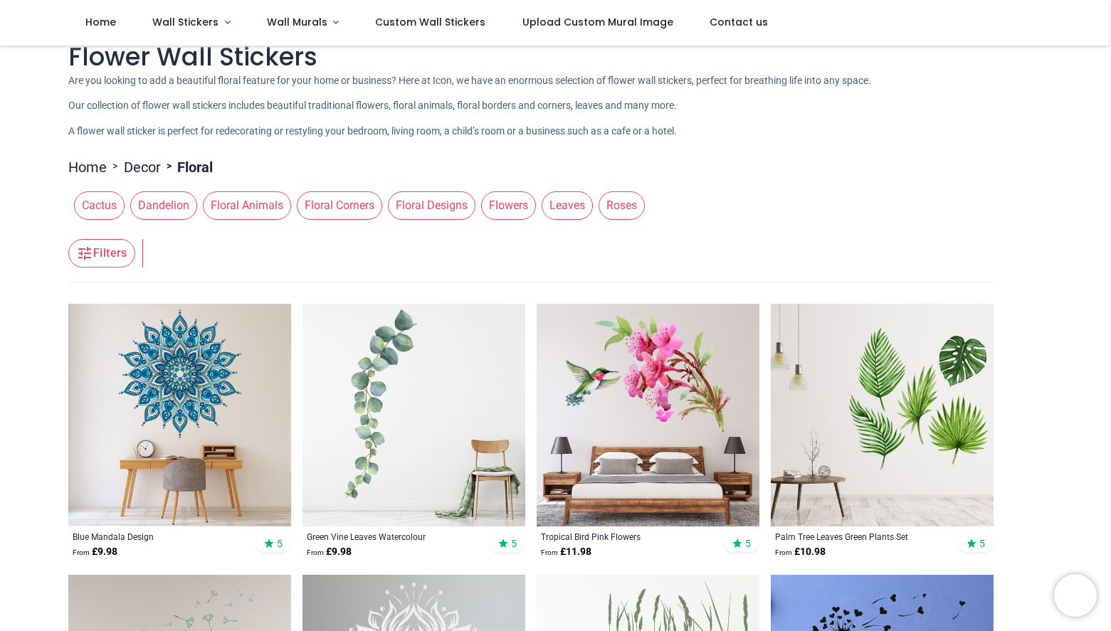
click at [514, 208] on span "Flowers" at bounding box center [508, 205] width 55 height 28
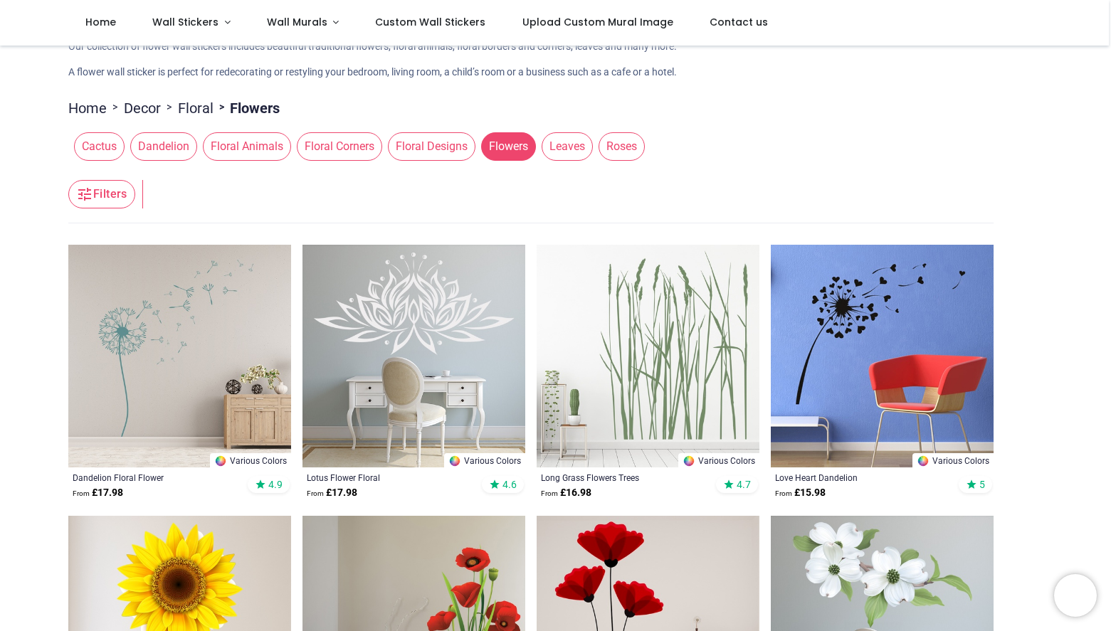
scroll to position [83, 0]
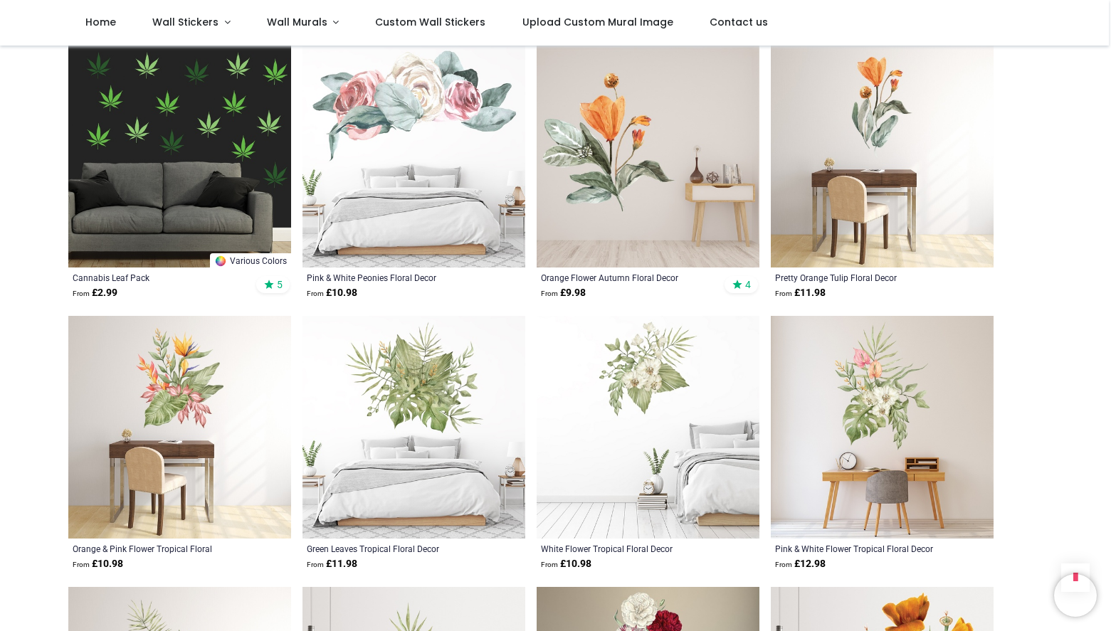
scroll to position [2162, 0]
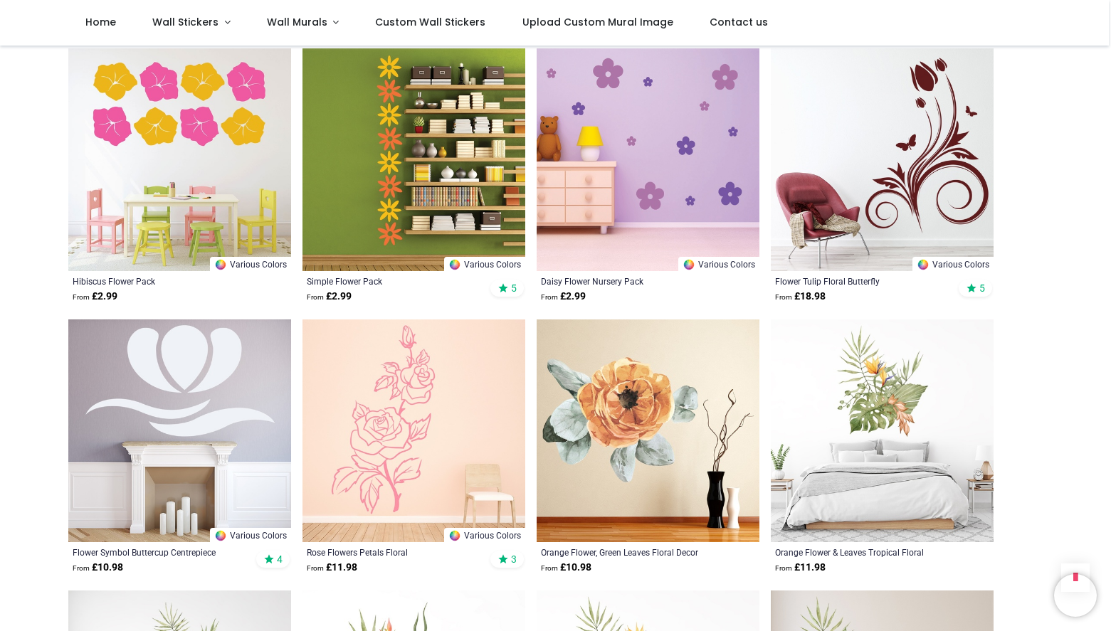
scroll to position [4347, 0]
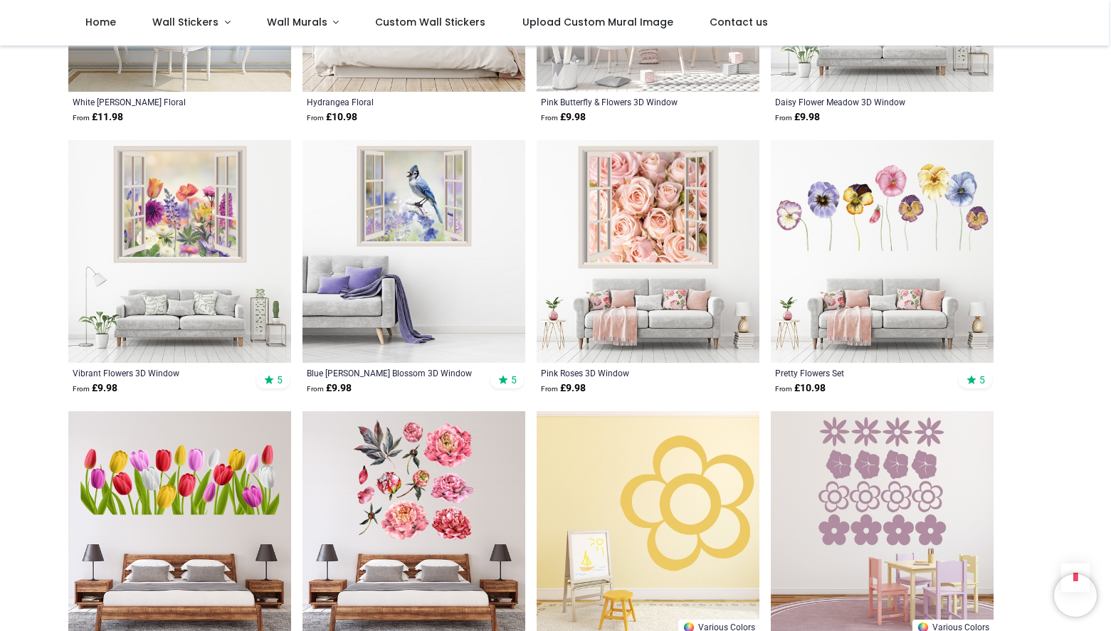
scroll to position [7237, 0]
